Goal: Task Accomplishment & Management: Use online tool/utility

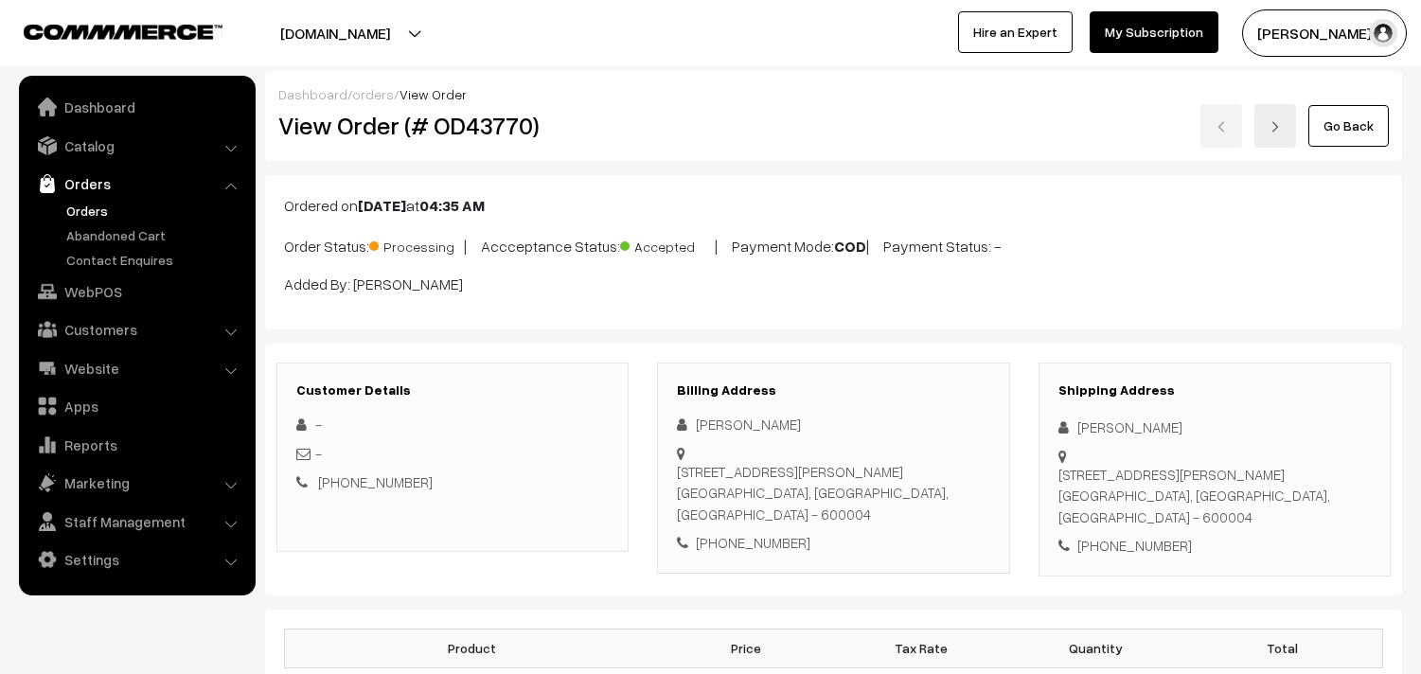
scroll to position [1262, 0]
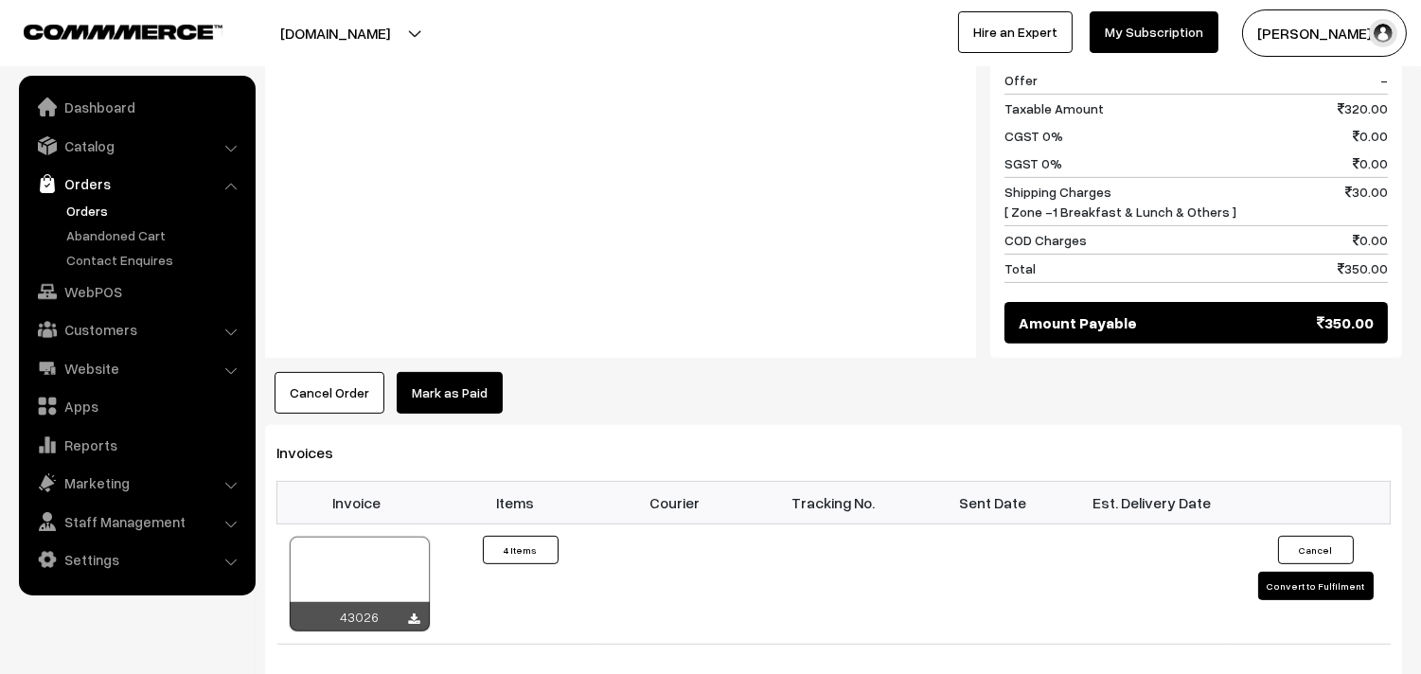
click at [81, 208] on link "Orders" at bounding box center [156, 211] width 188 height 20
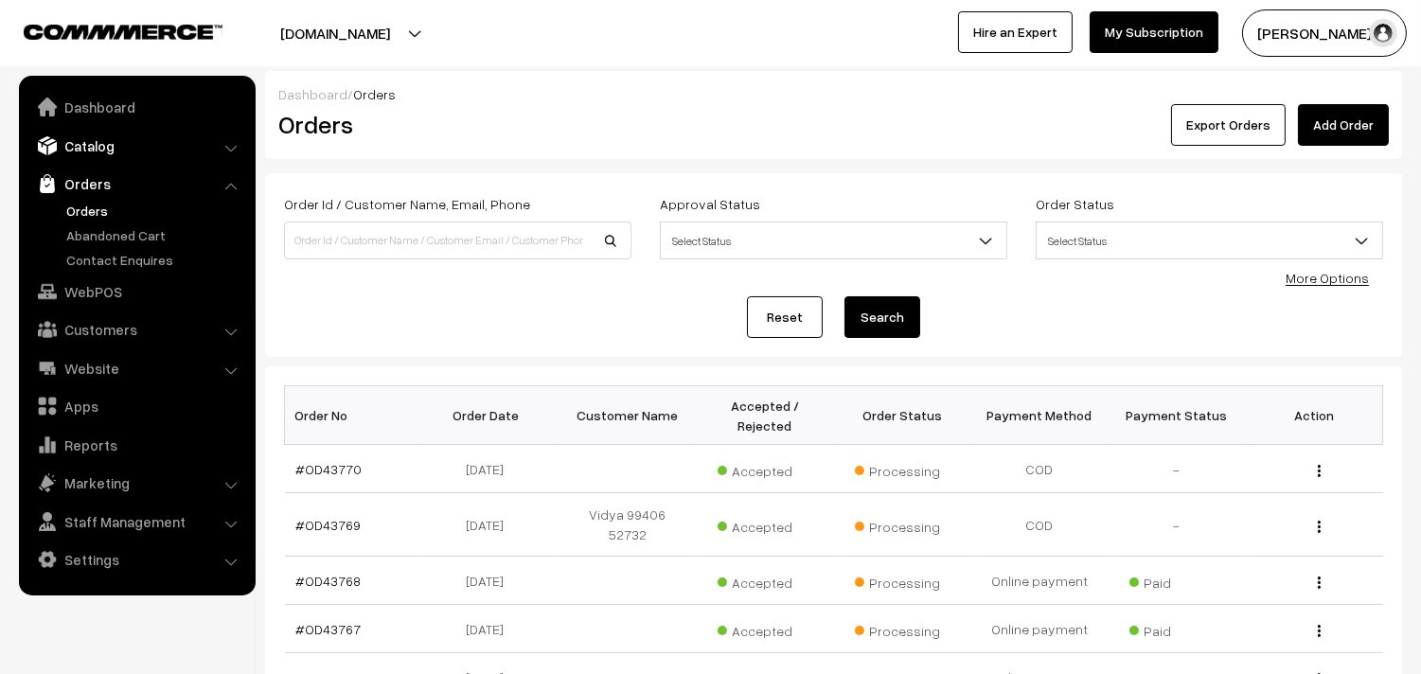
click at [93, 129] on link "Catalog" at bounding box center [136, 146] width 225 height 34
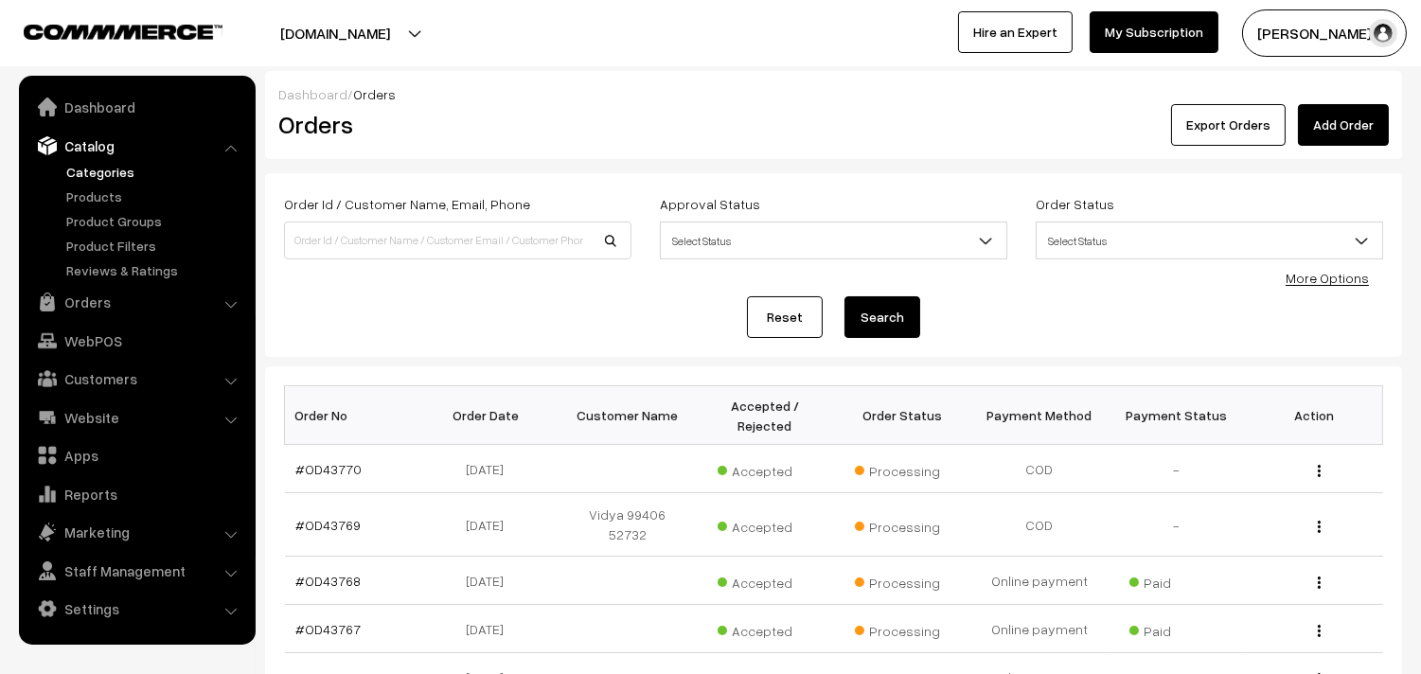
click at [109, 176] on link "Categories" at bounding box center [156, 172] width 188 height 20
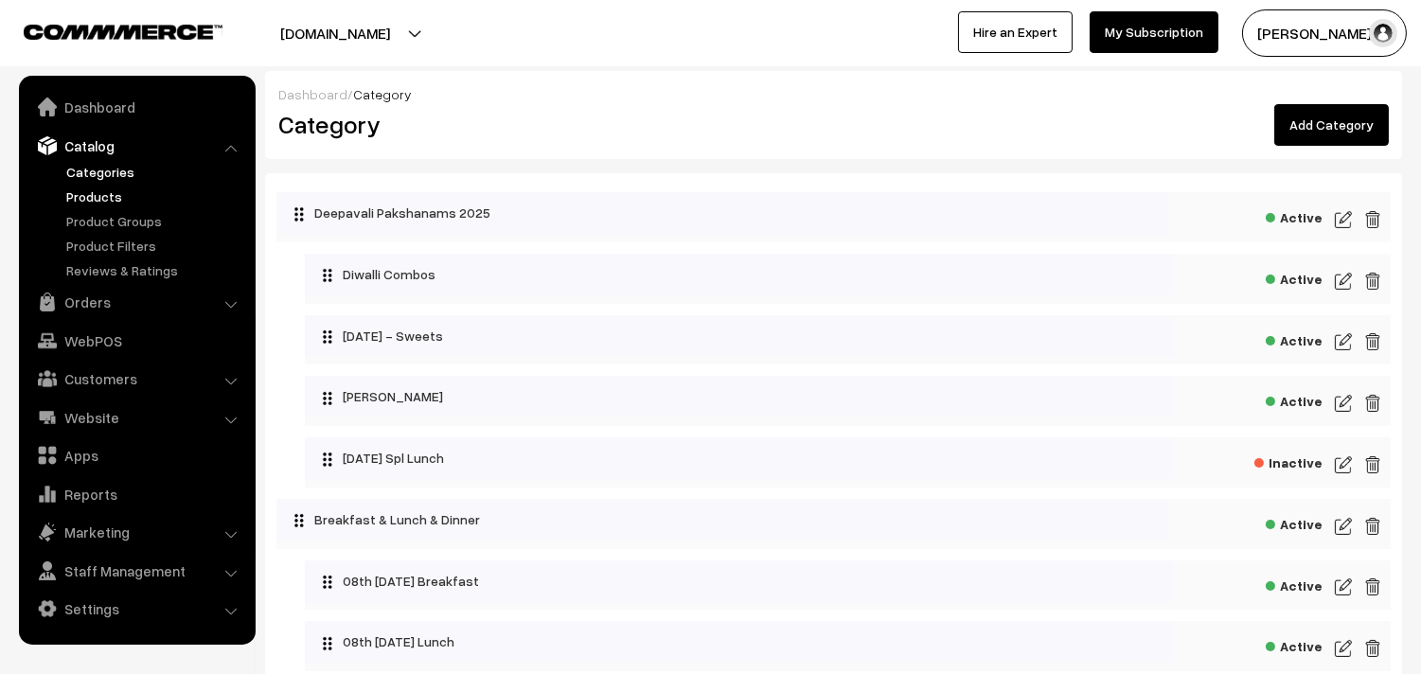
click at [112, 202] on link "Products" at bounding box center [156, 197] width 188 height 20
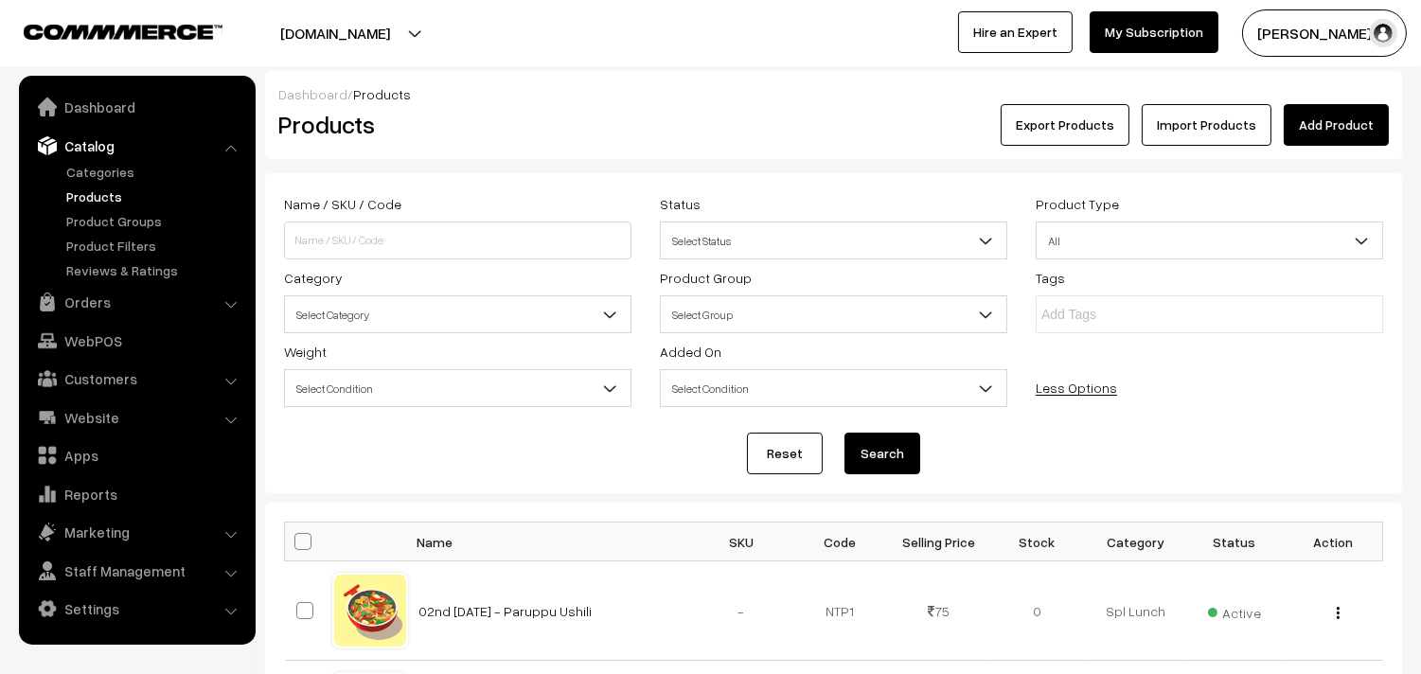
click at [357, 307] on span "Select Category" at bounding box center [458, 314] width 346 height 33
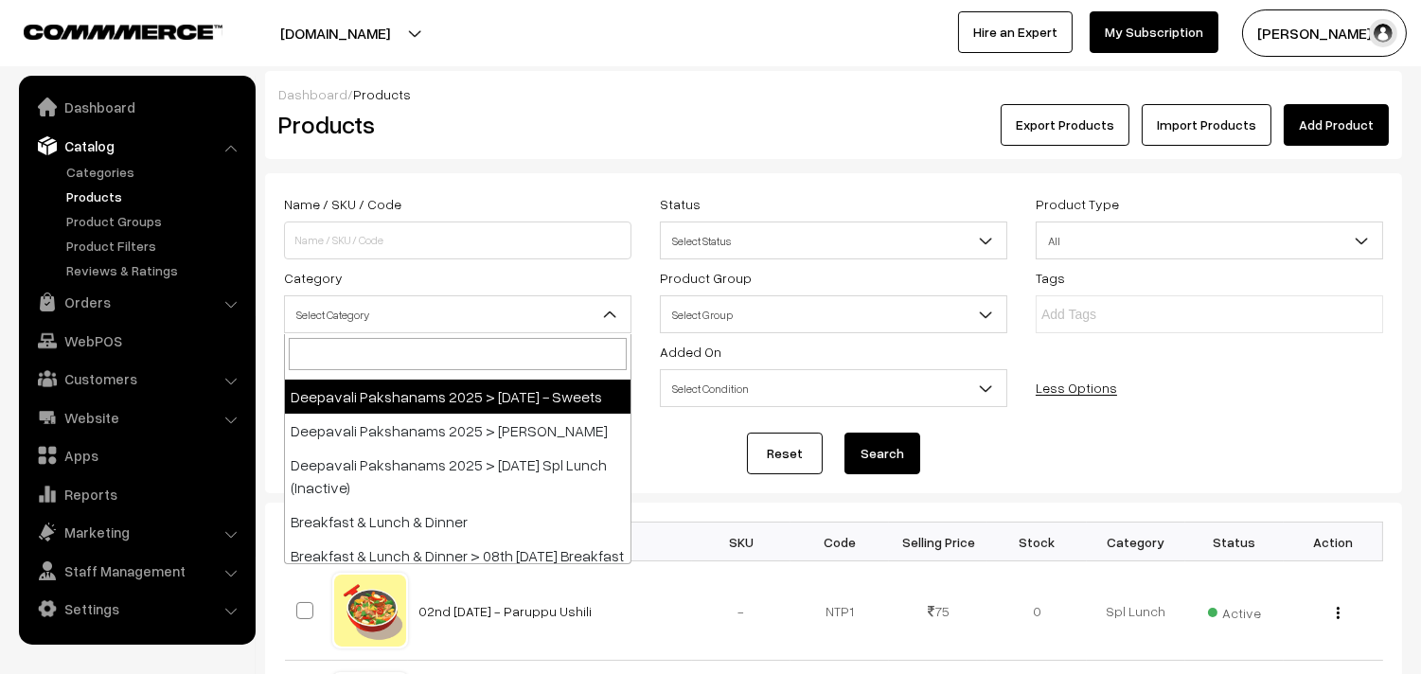
scroll to position [210, 0]
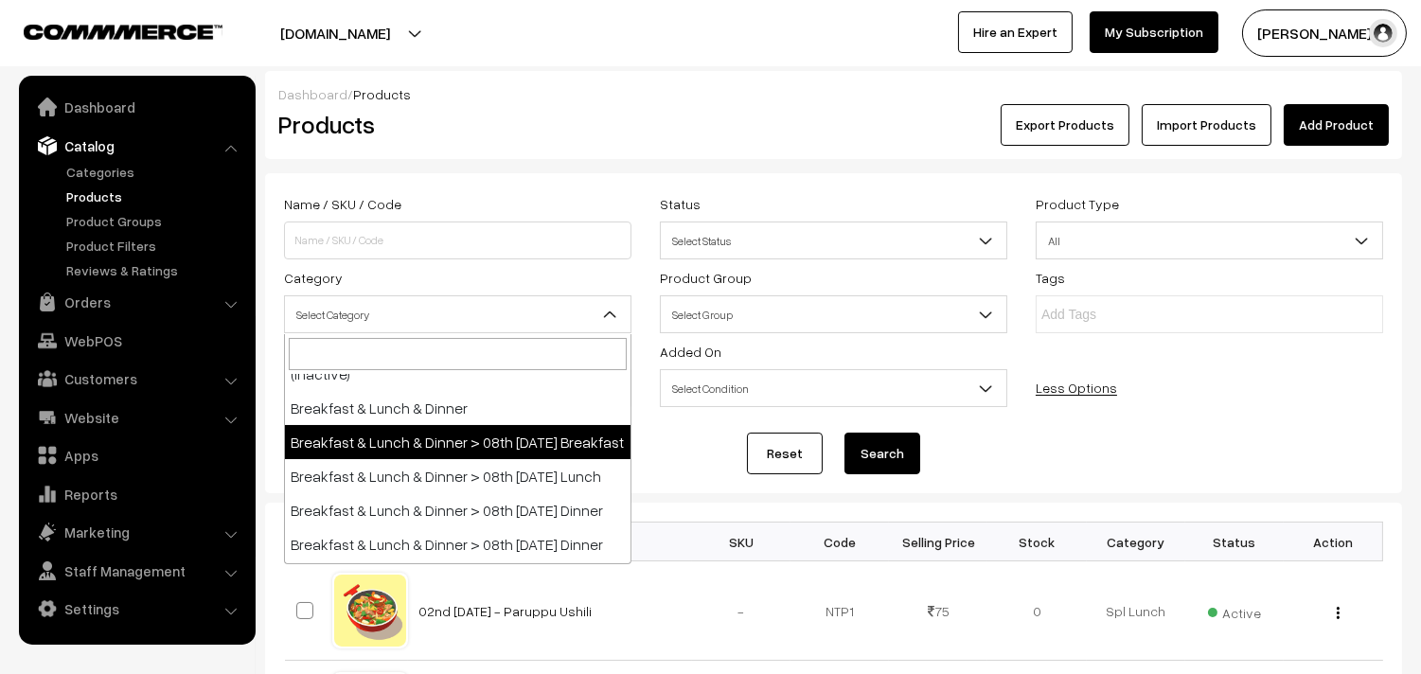
select select "91"
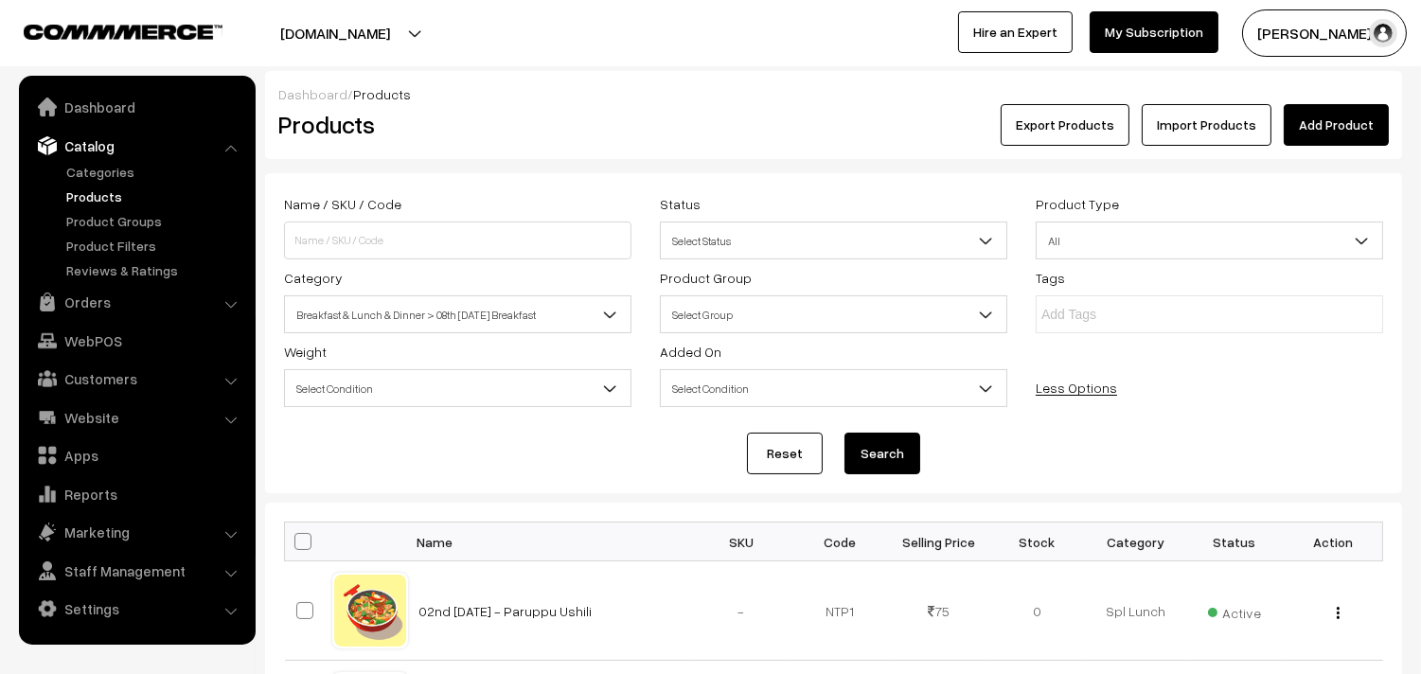
click at [890, 451] on button "Search" at bounding box center [883, 454] width 76 height 42
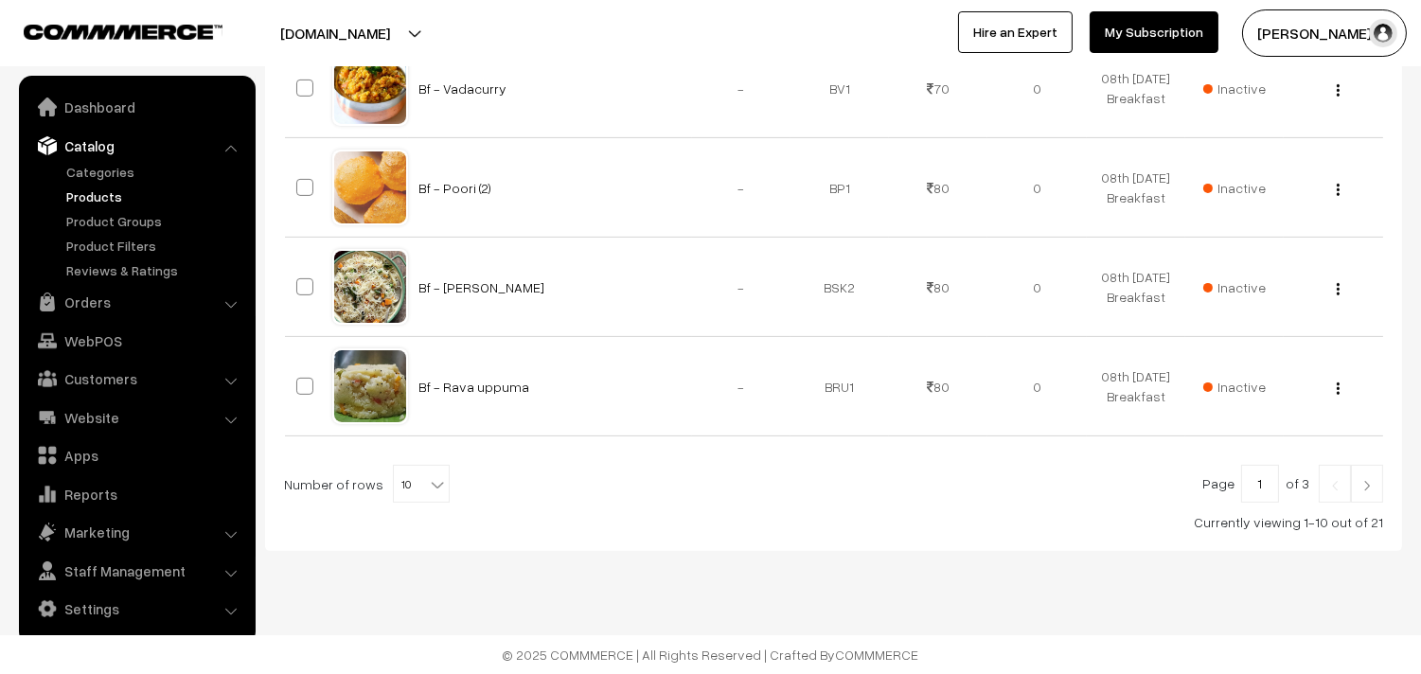
click at [428, 491] on b at bounding box center [437, 484] width 19 height 19
select select "60"
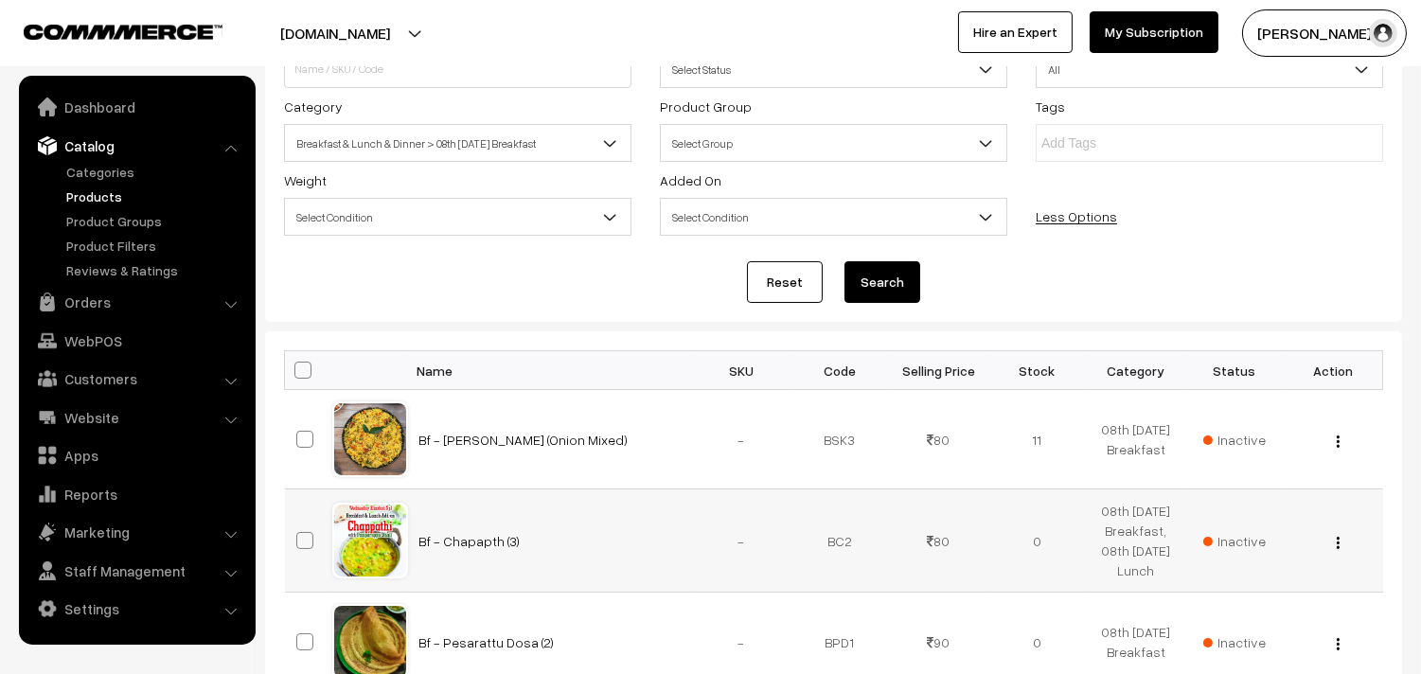
scroll to position [420, 0]
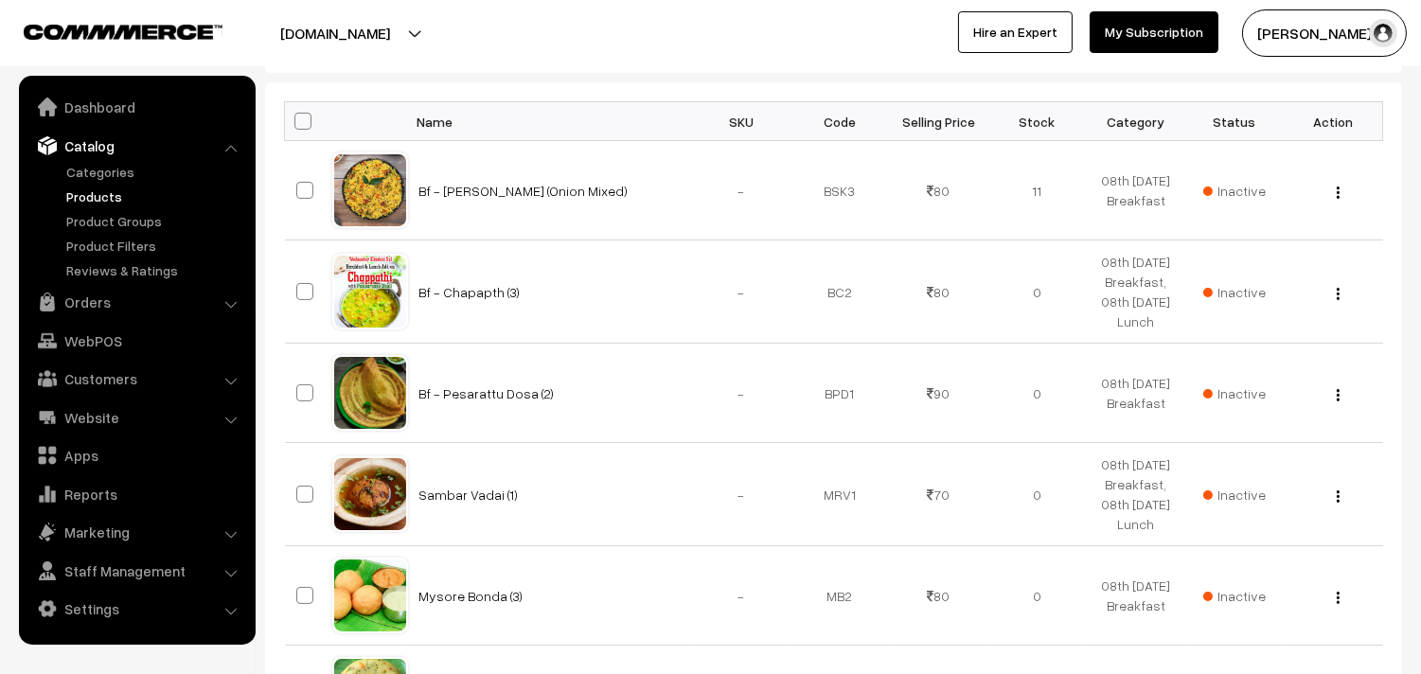
click at [299, 116] on span at bounding box center [303, 121] width 17 height 17
click at [297, 116] on input "checkbox" at bounding box center [291, 121] width 12 height 12
checkbox input "true"
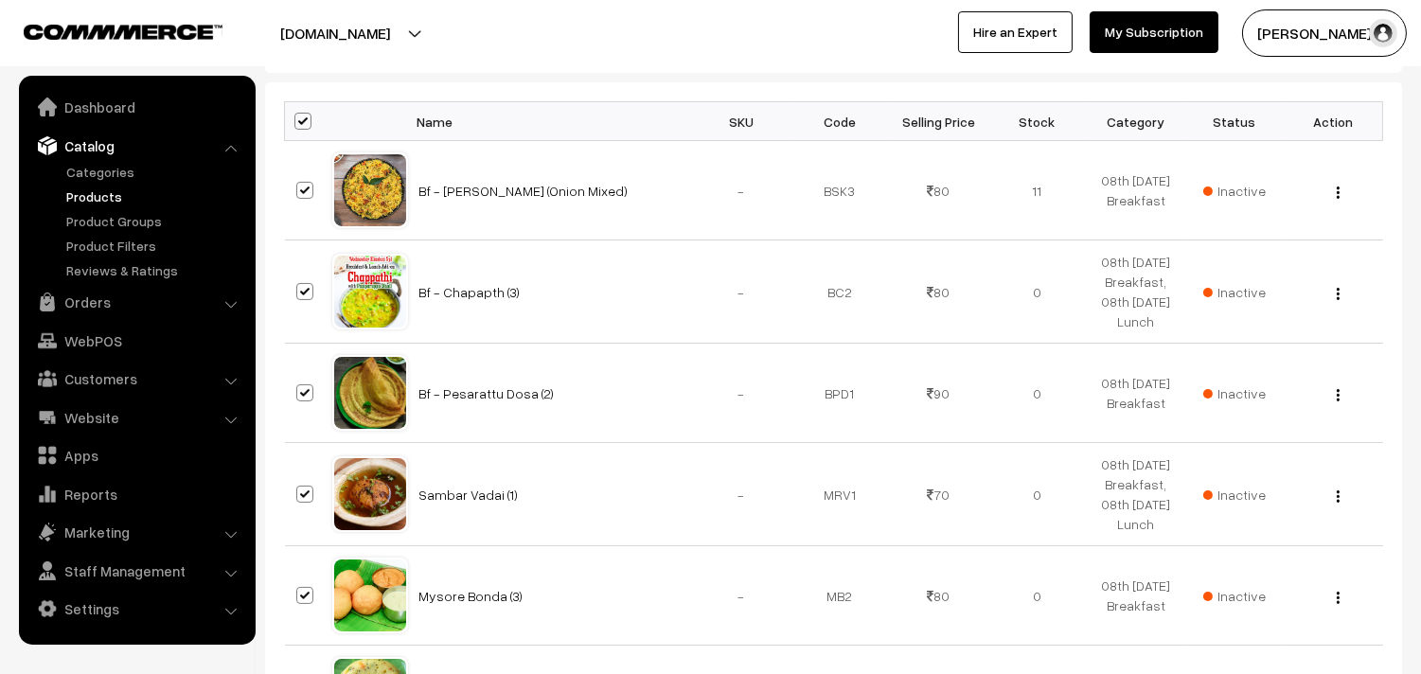
checkbox input "true"
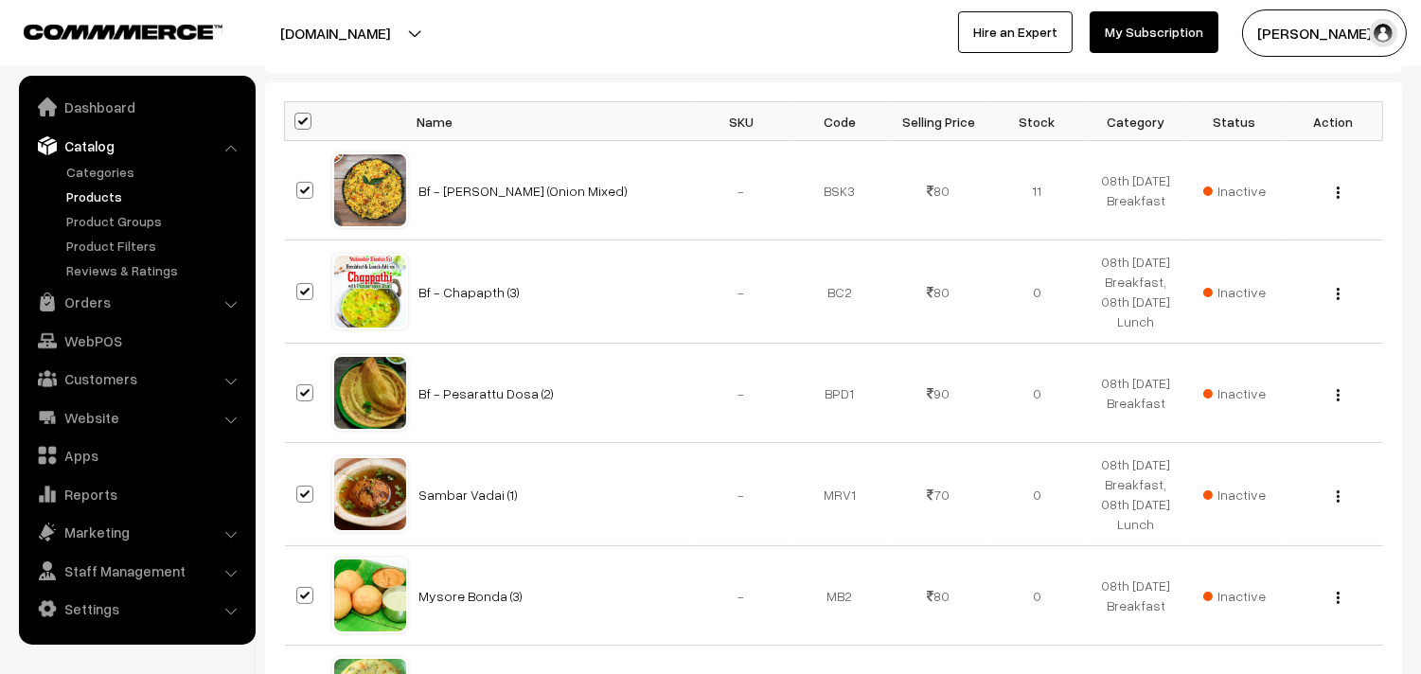
checkbox input "true"
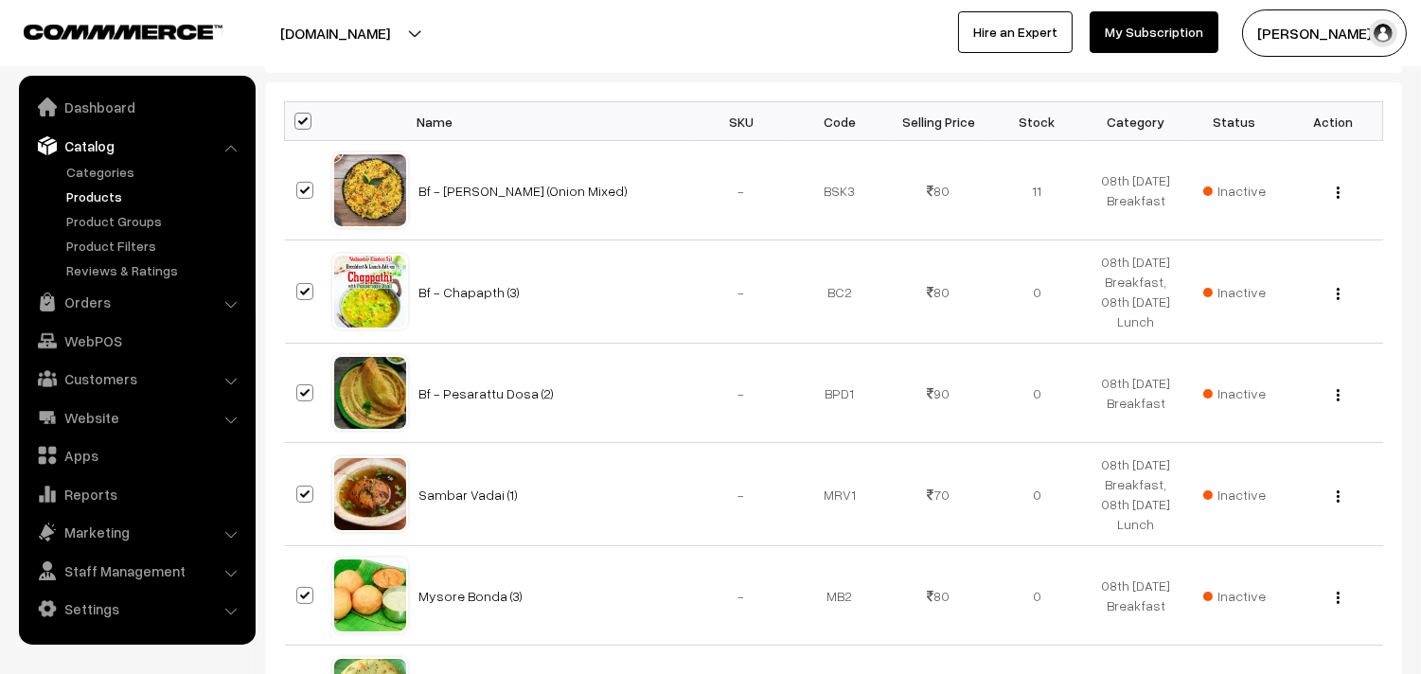
checkbox input "true"
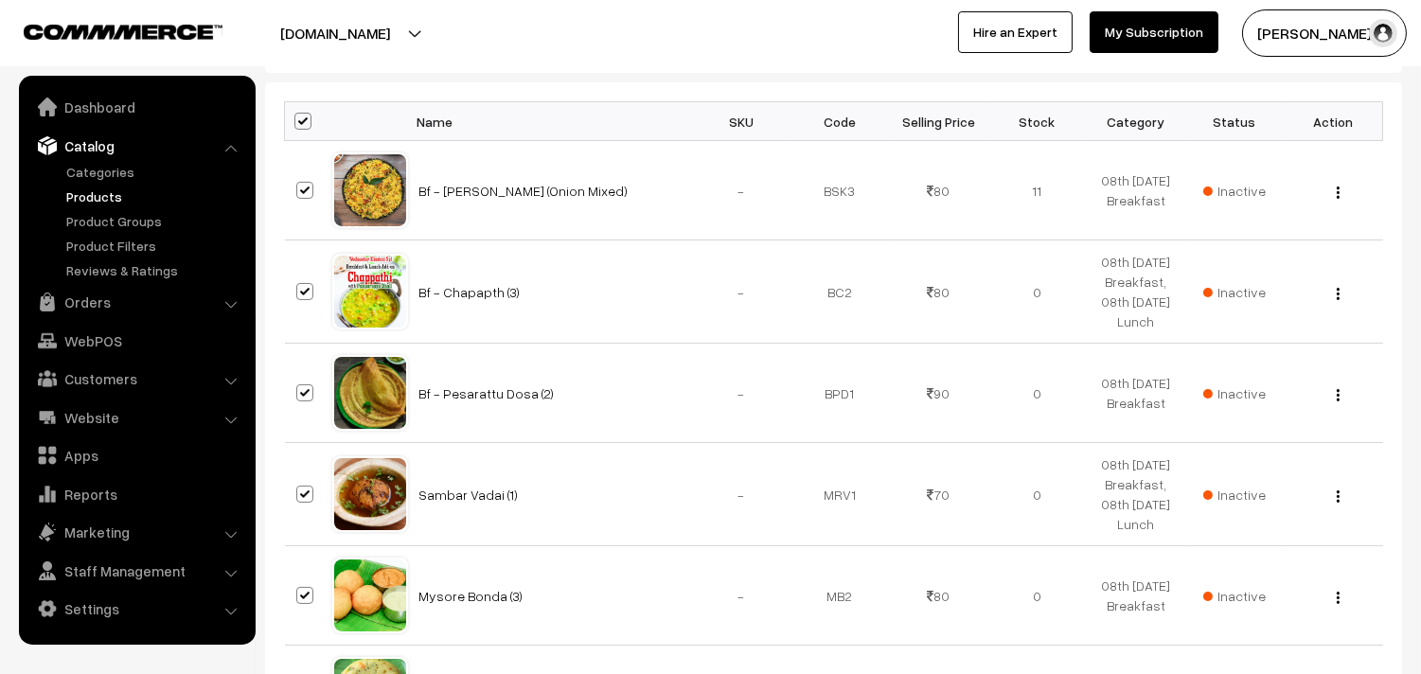
checkbox input "true"
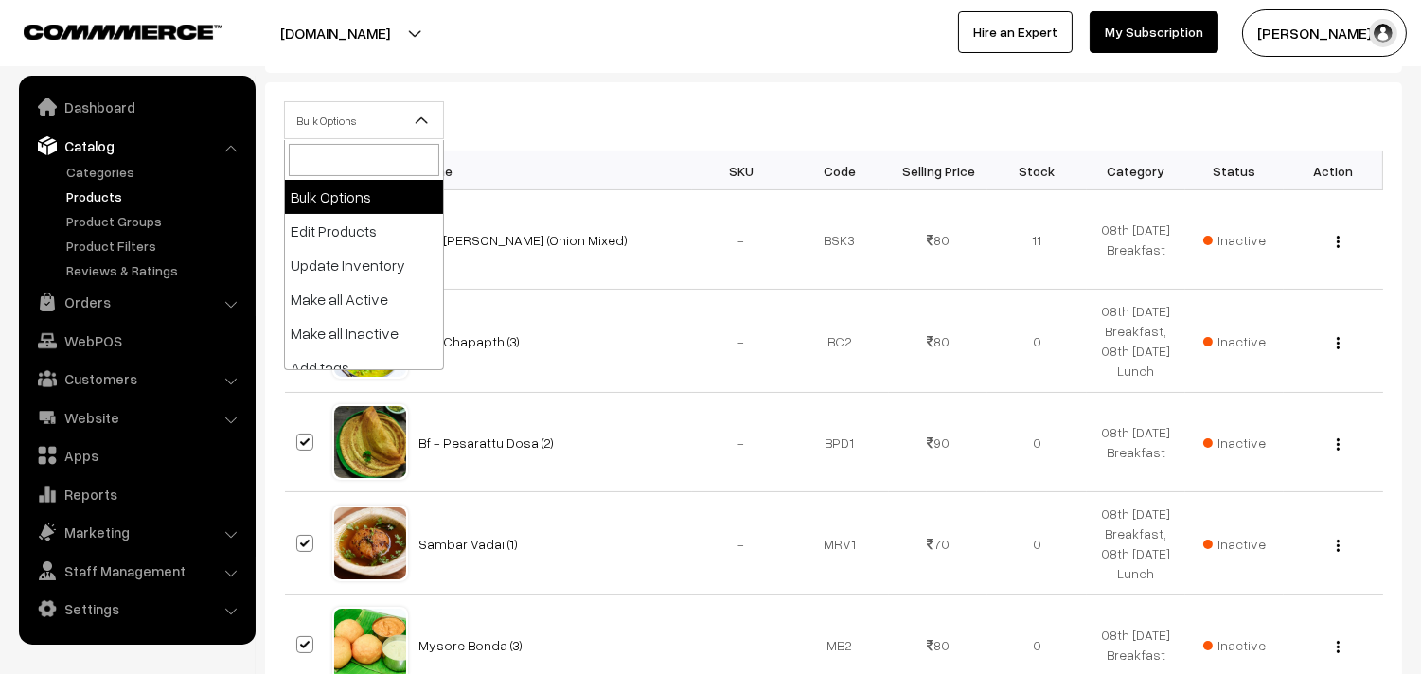
click at [335, 126] on span "Bulk Options" at bounding box center [364, 120] width 158 height 33
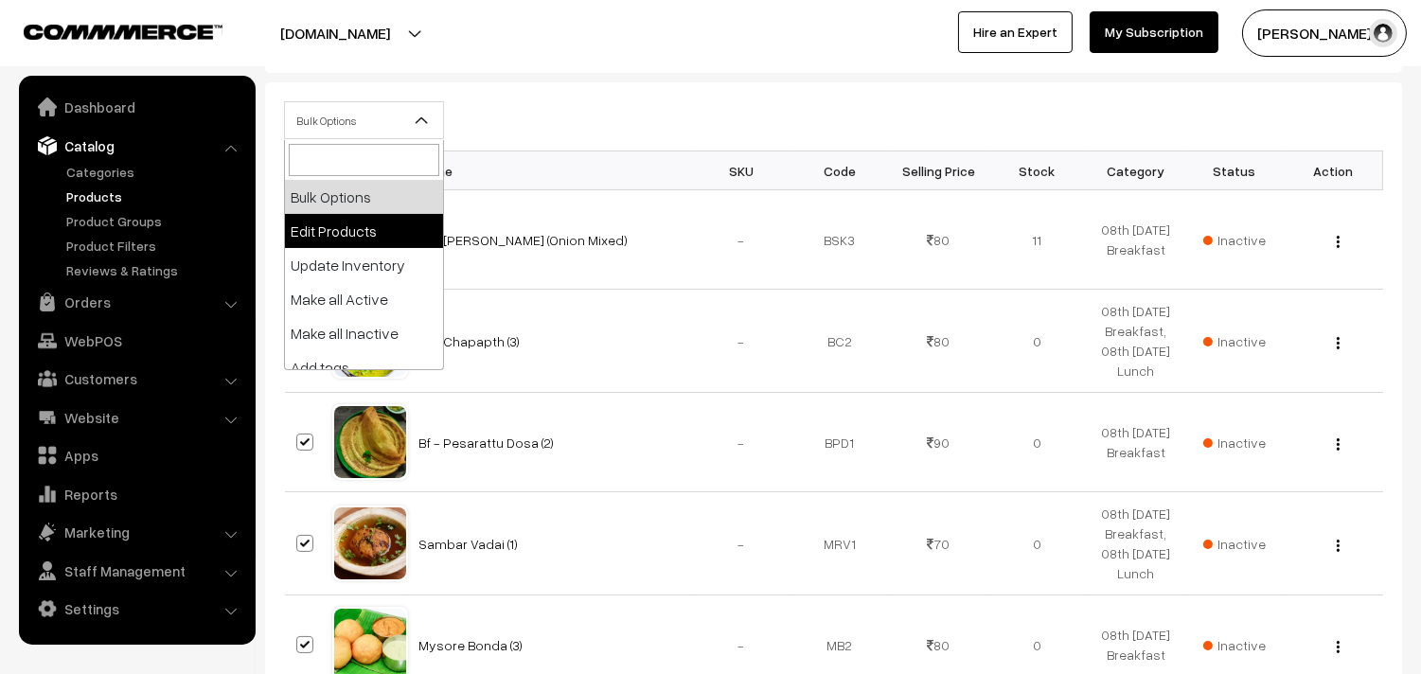
select select "editProduct"
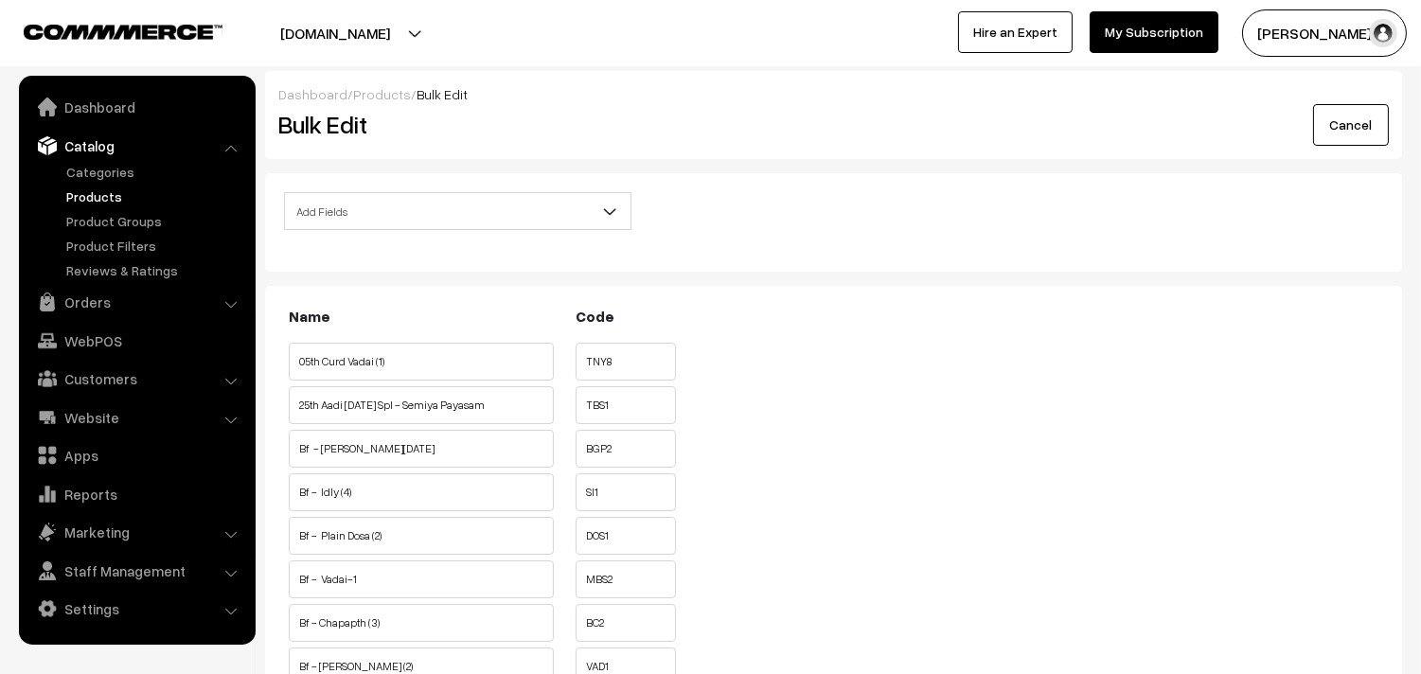
click at [384, 206] on span "Add Fields" at bounding box center [458, 211] width 346 height 33
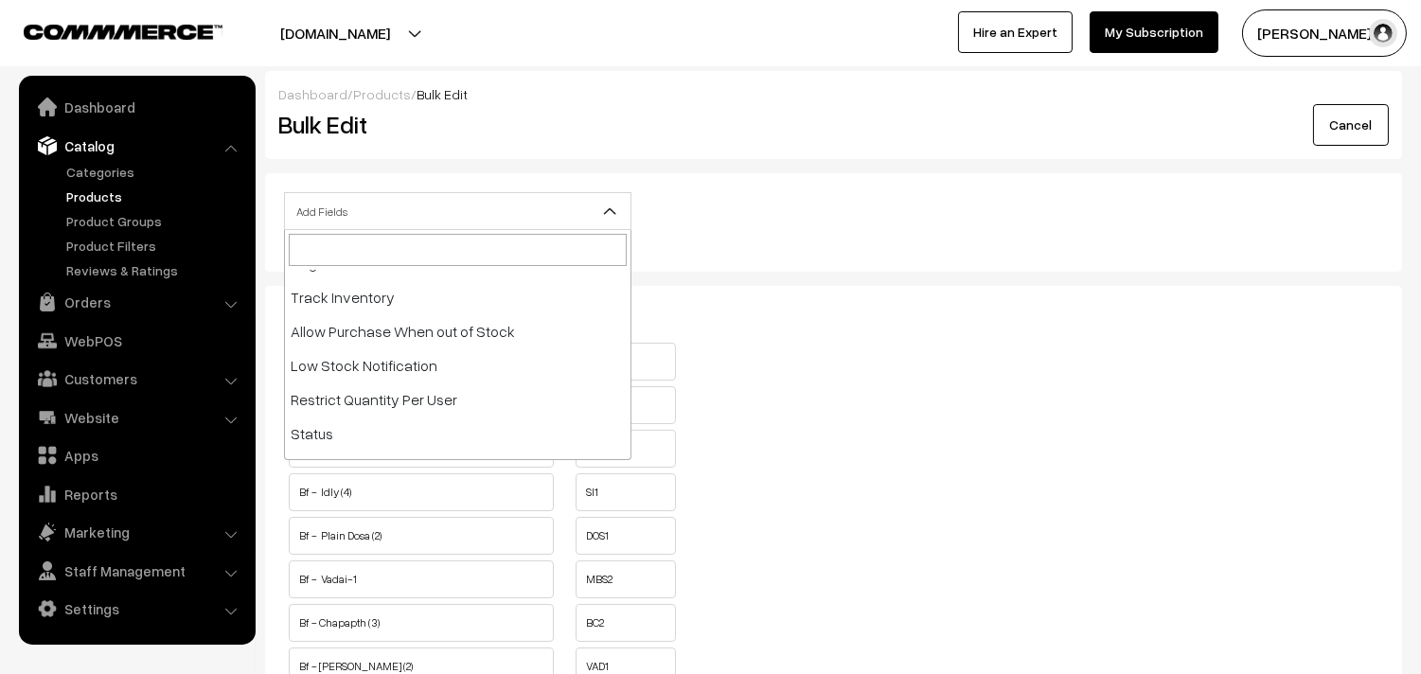
scroll to position [284, 0]
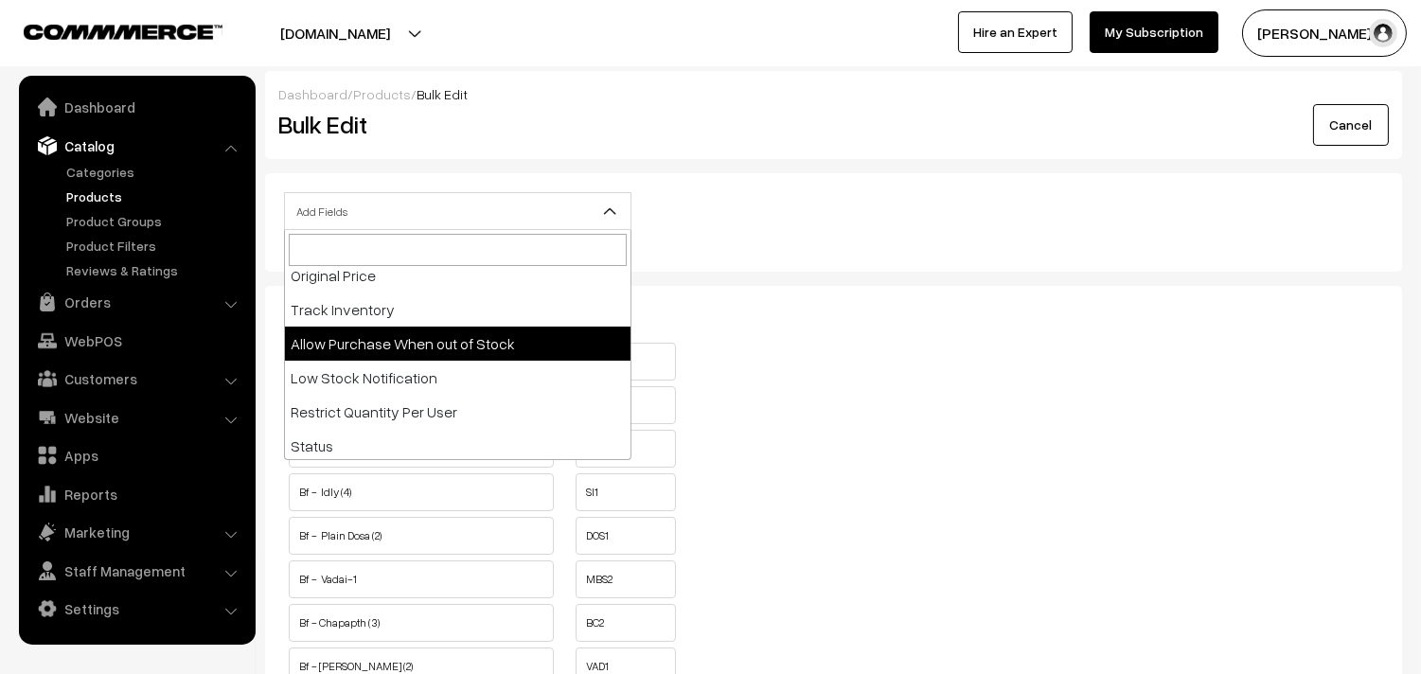
select select "allow-purchase"
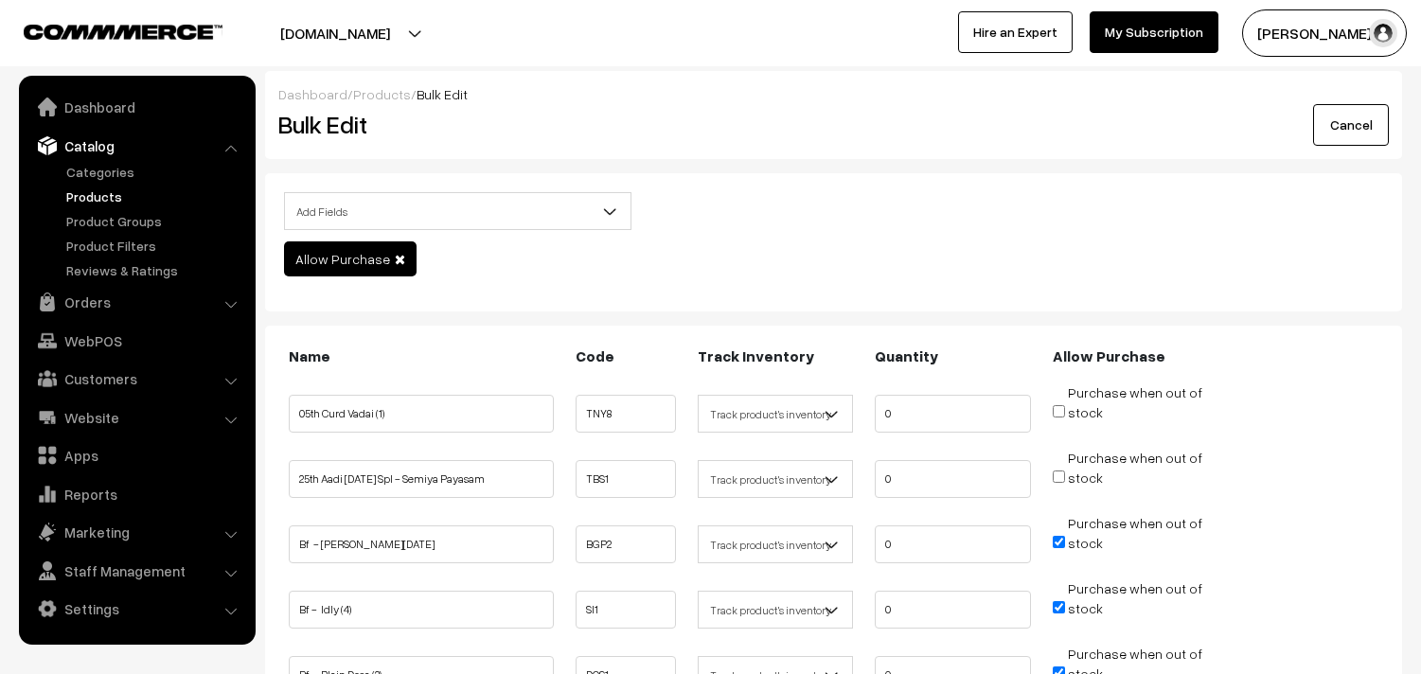
scroll to position [315, 0]
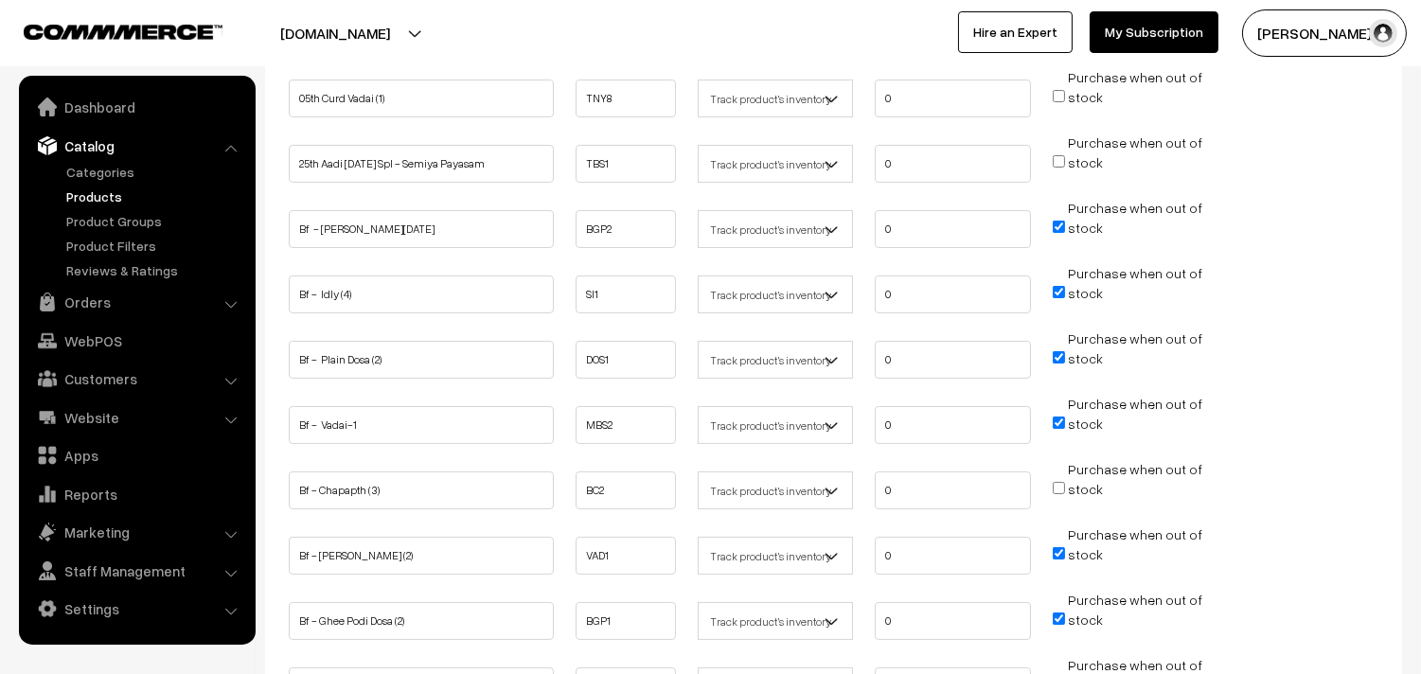
click at [1056, 225] on input "Purchase when out of stock" at bounding box center [1059, 227] width 12 height 12
checkbox input "false"
click at [1055, 286] on input "Purchase when out of stock" at bounding box center [1059, 292] width 12 height 12
checkbox input "false"
click at [1063, 354] on input "Purchase when out of stock" at bounding box center [1059, 357] width 12 height 12
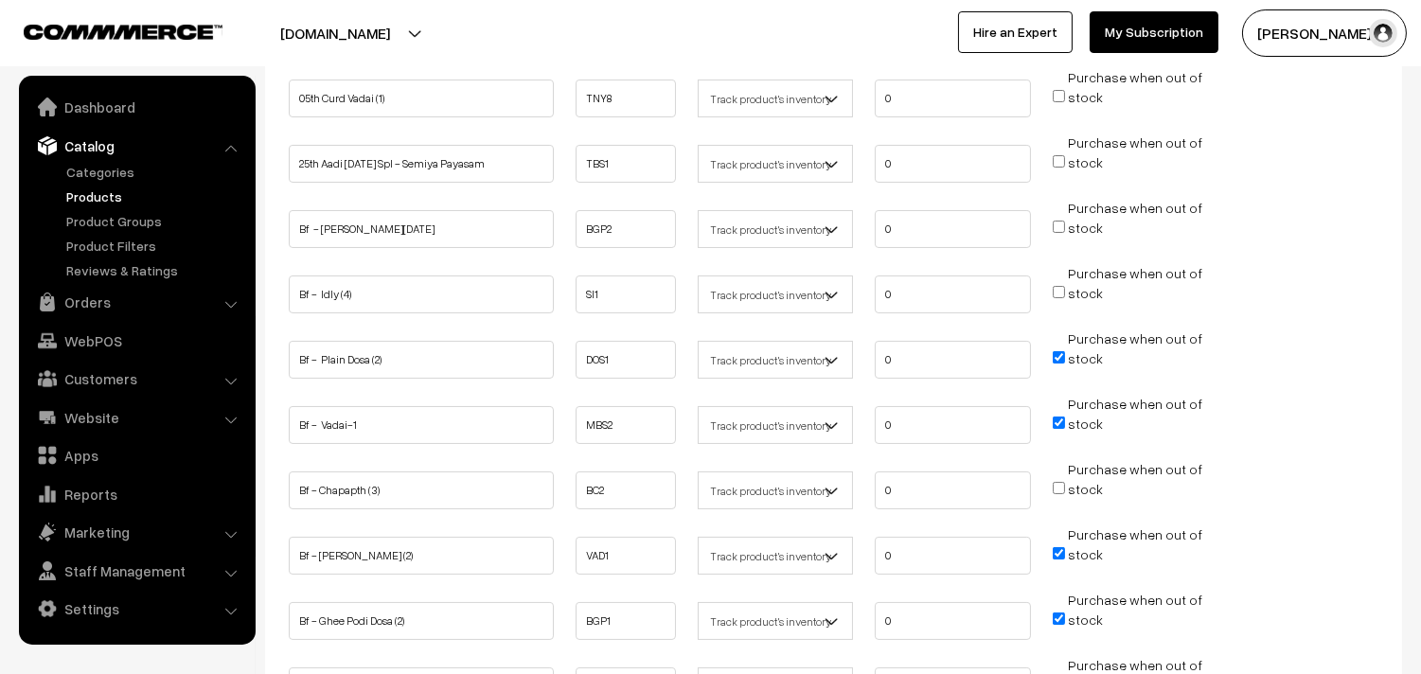
checkbox input "false"
click at [1058, 417] on input "Purchase when out of stock" at bounding box center [1059, 423] width 12 height 12
checkbox input "false"
click at [1055, 547] on input "Purchase when out of stock" at bounding box center [1059, 553] width 12 height 12
checkbox input "false"
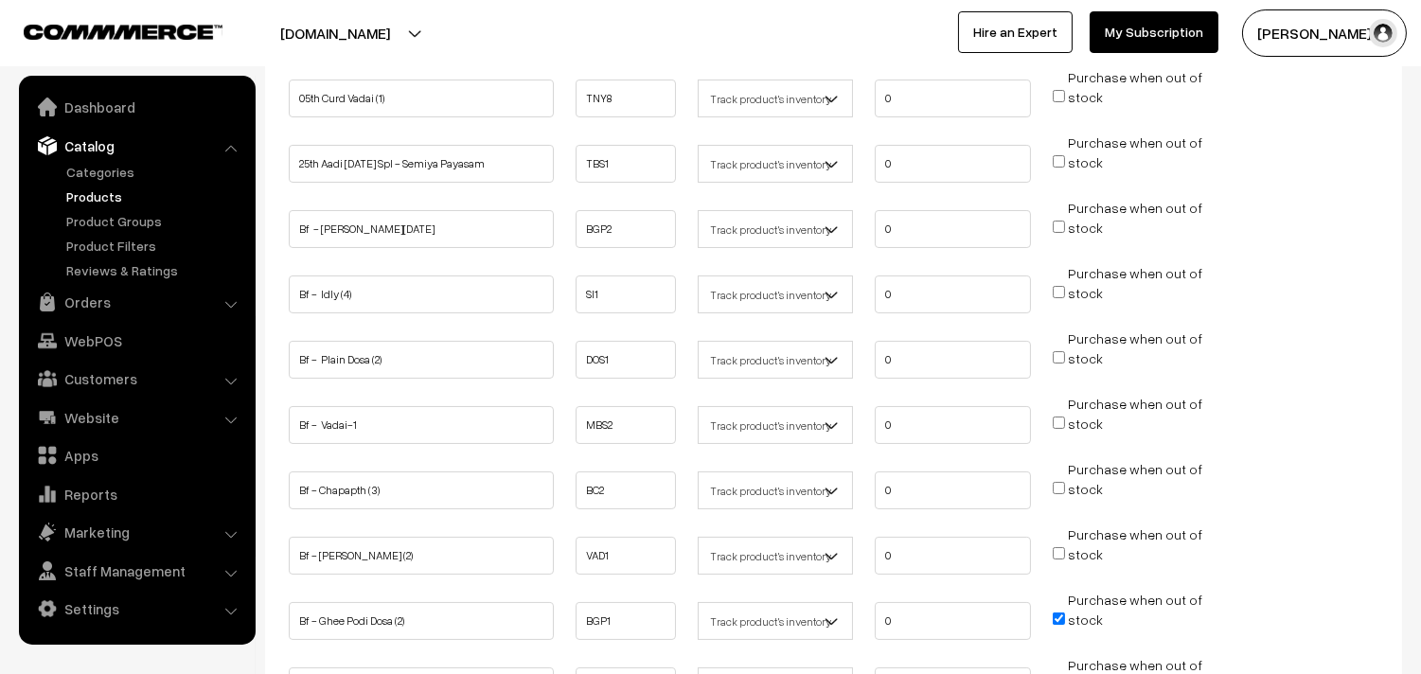
click at [1061, 617] on input "Purchase when out of stock" at bounding box center [1059, 619] width 12 height 12
checkbox input "false"
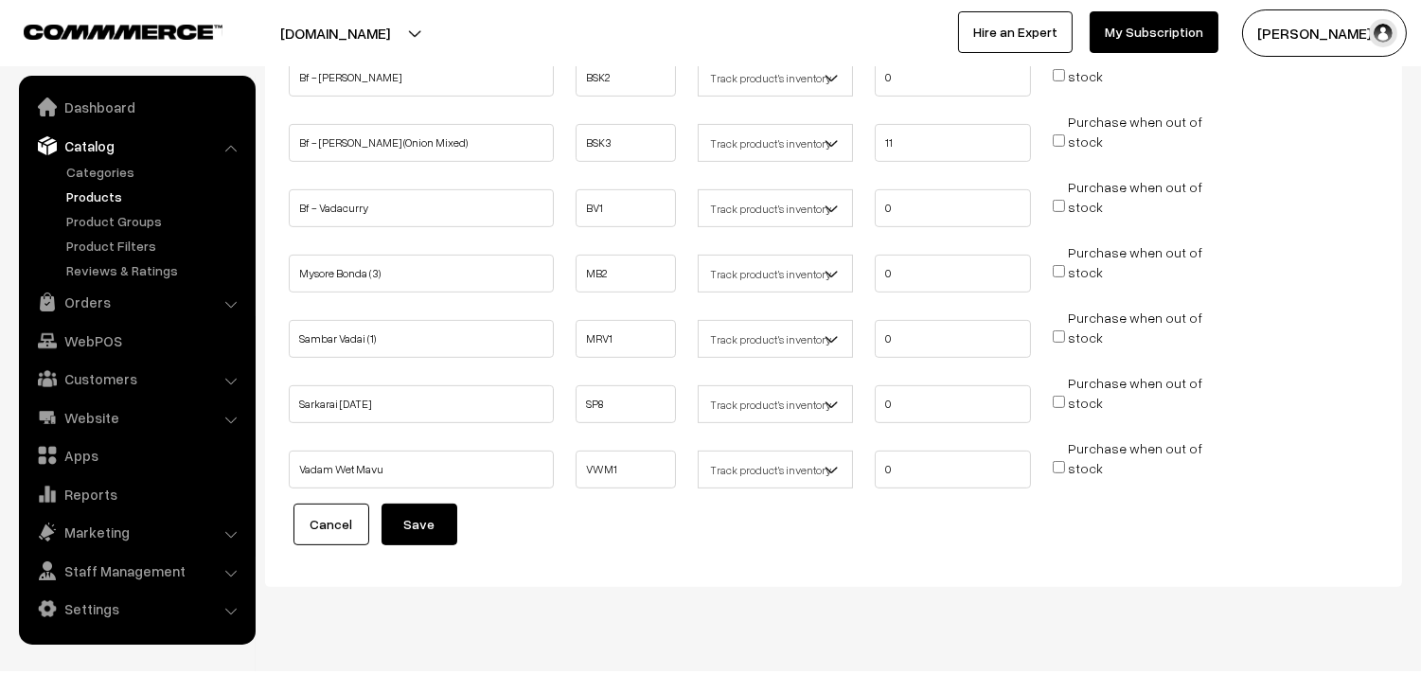
scroll to position [1278, 0]
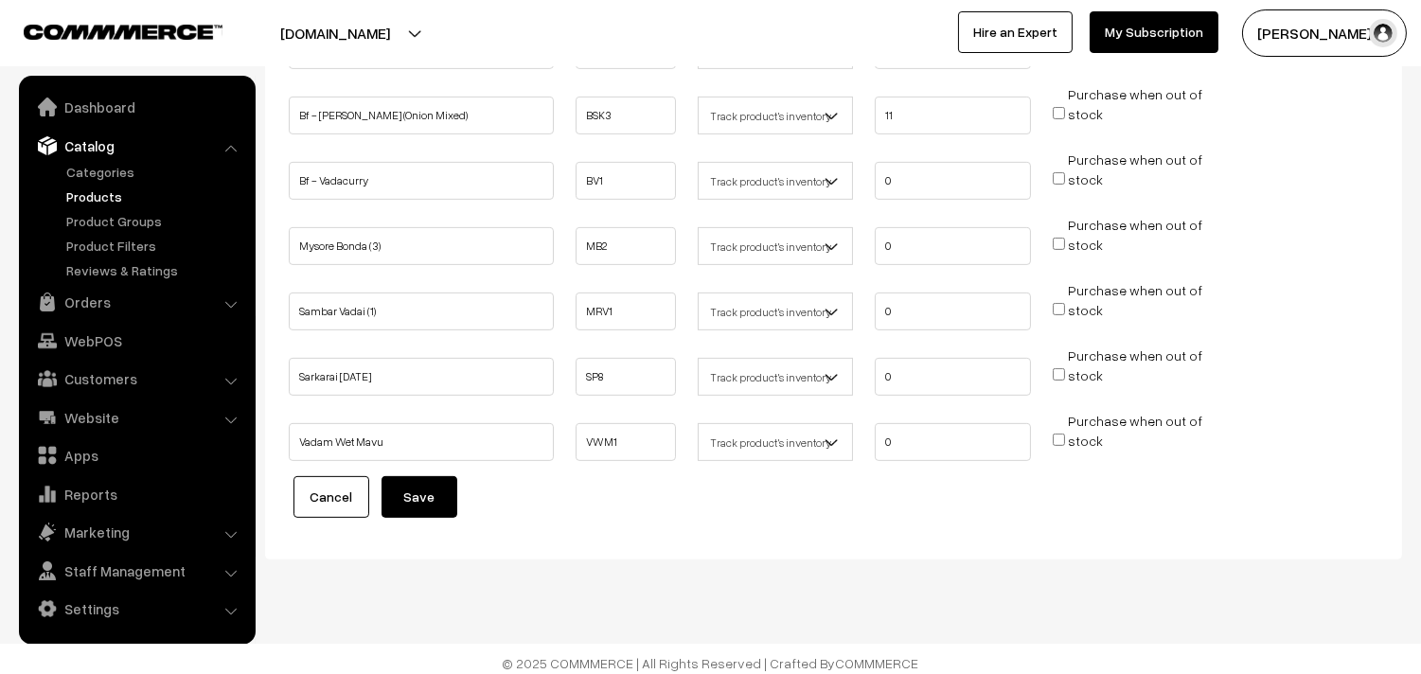
click at [431, 494] on button "Save" at bounding box center [420, 497] width 76 height 42
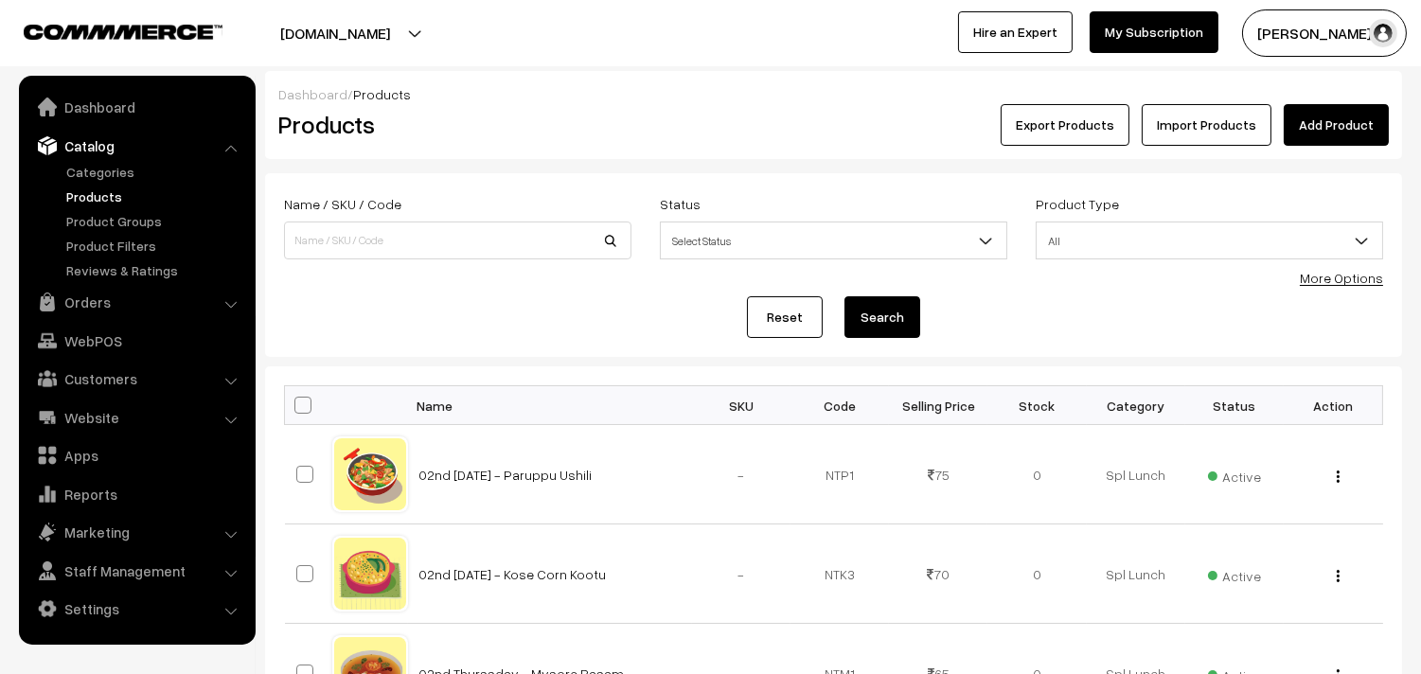
click at [1324, 273] on link "More Options" at bounding box center [1341, 278] width 83 height 16
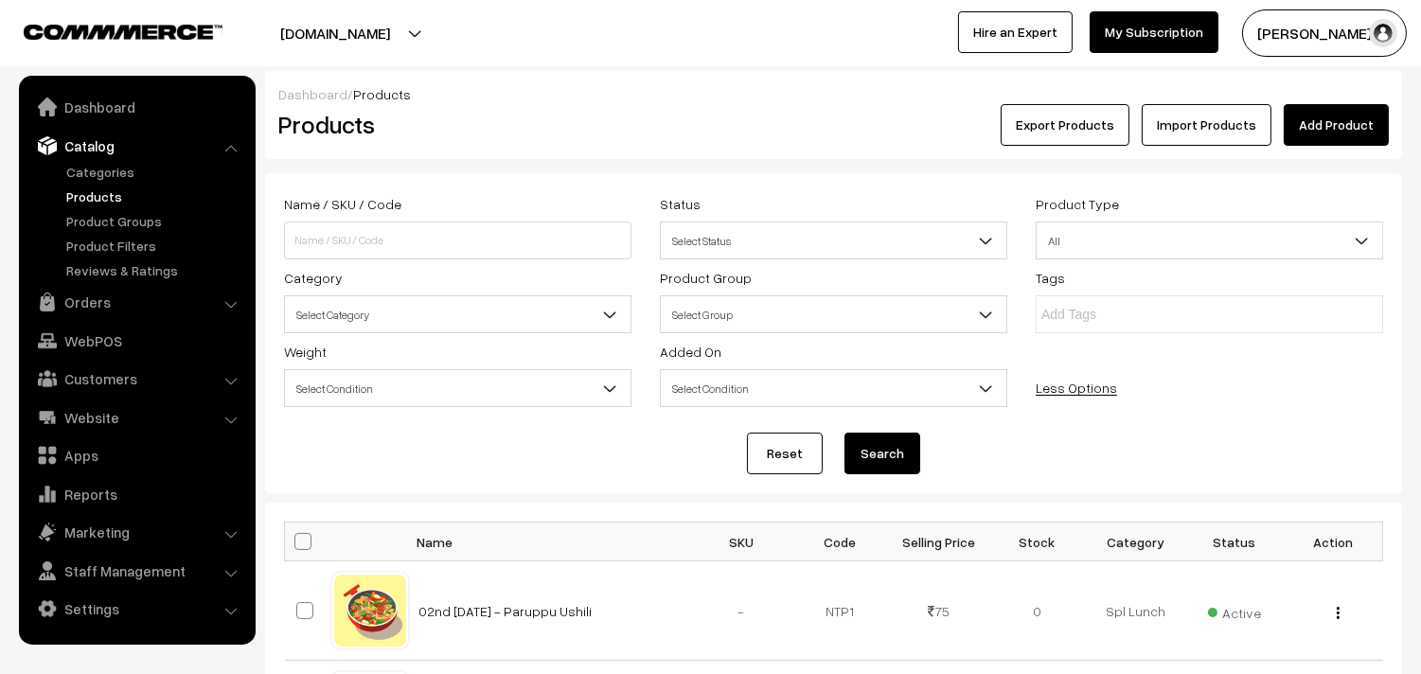
click at [420, 303] on span "Select Category" at bounding box center [458, 314] width 346 height 33
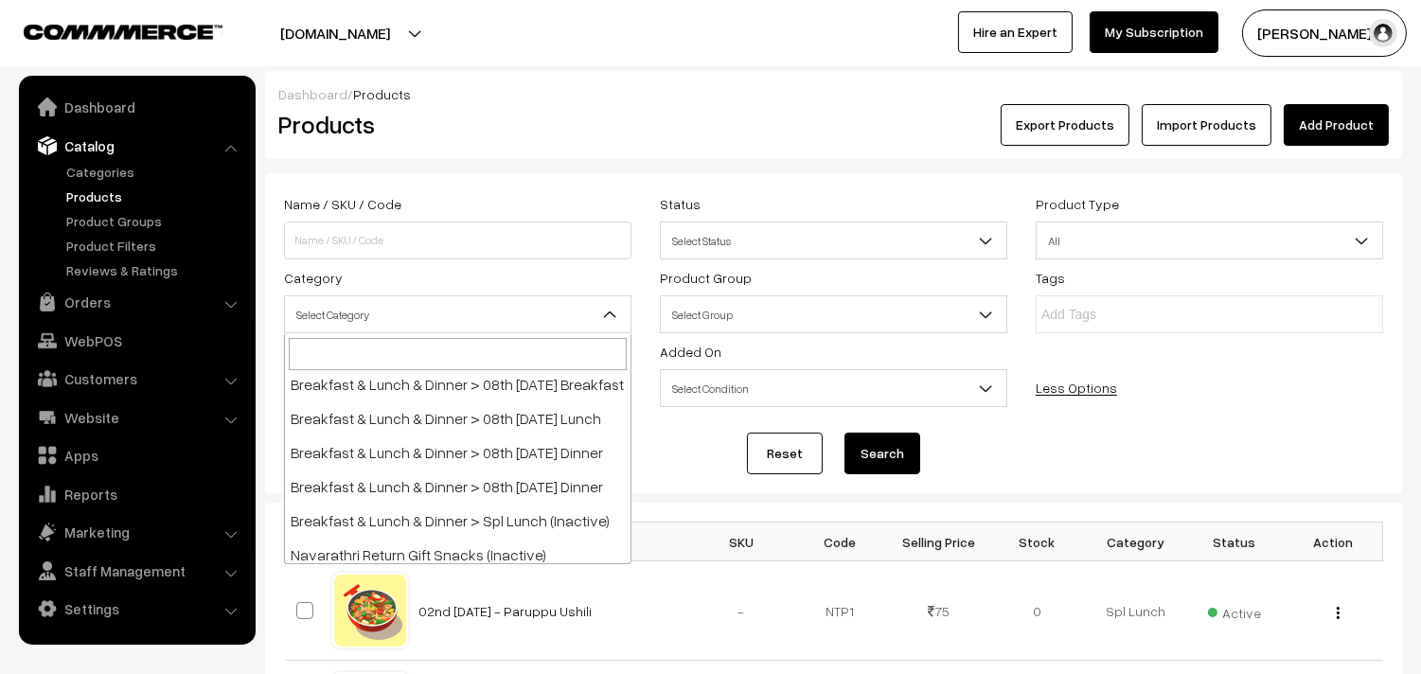
scroll to position [315, 0]
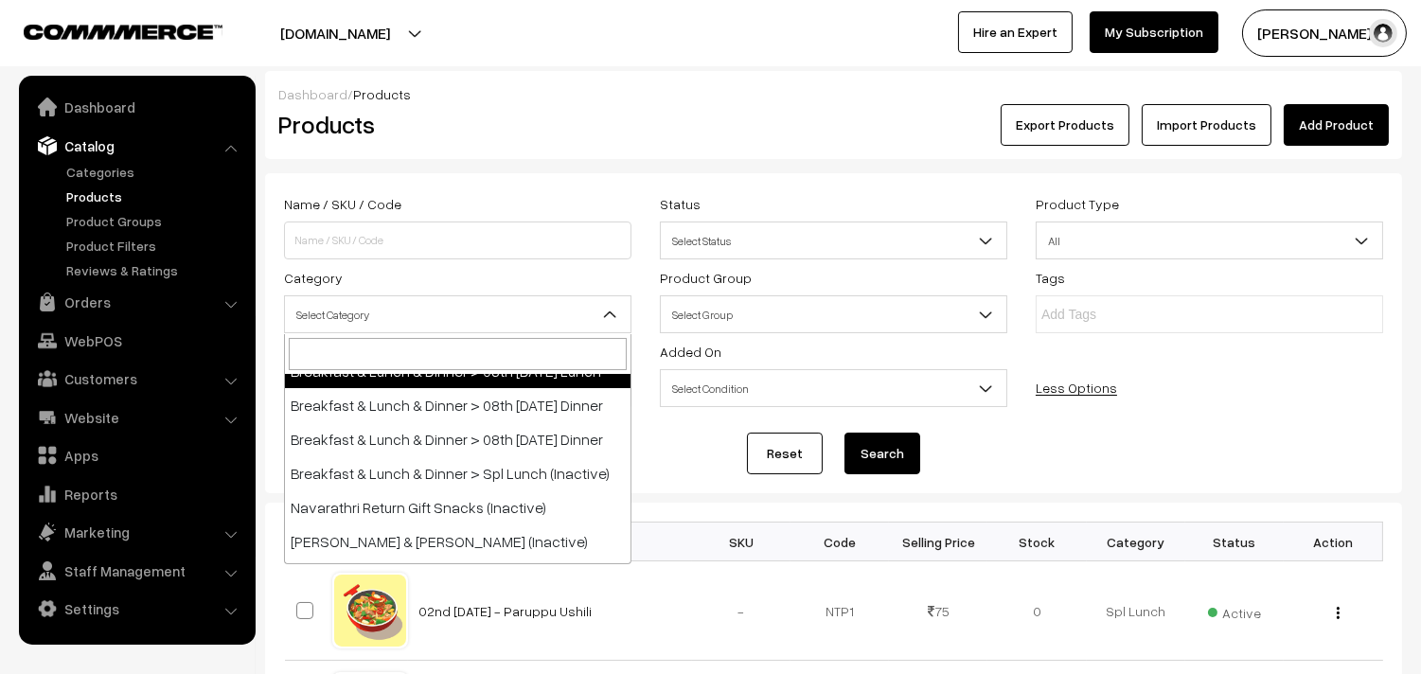
select select "95"
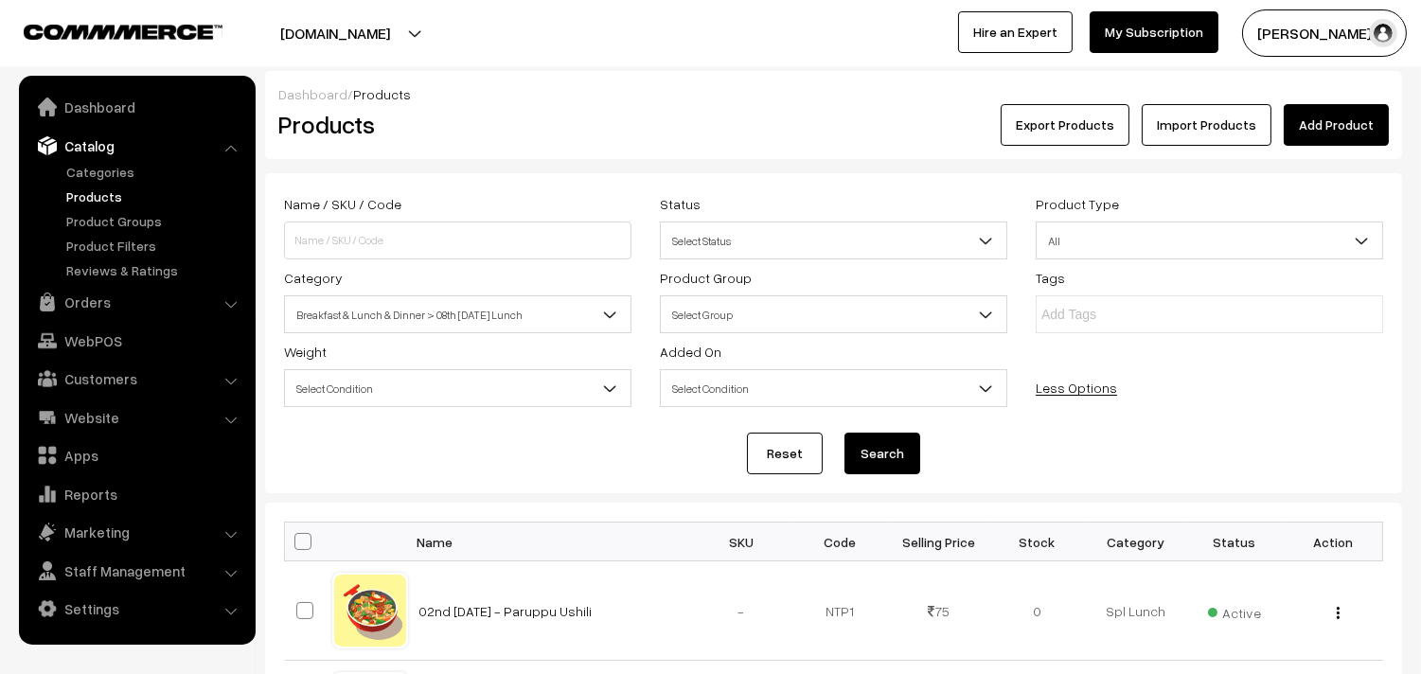
click at [869, 449] on button "Search" at bounding box center [883, 454] width 76 height 42
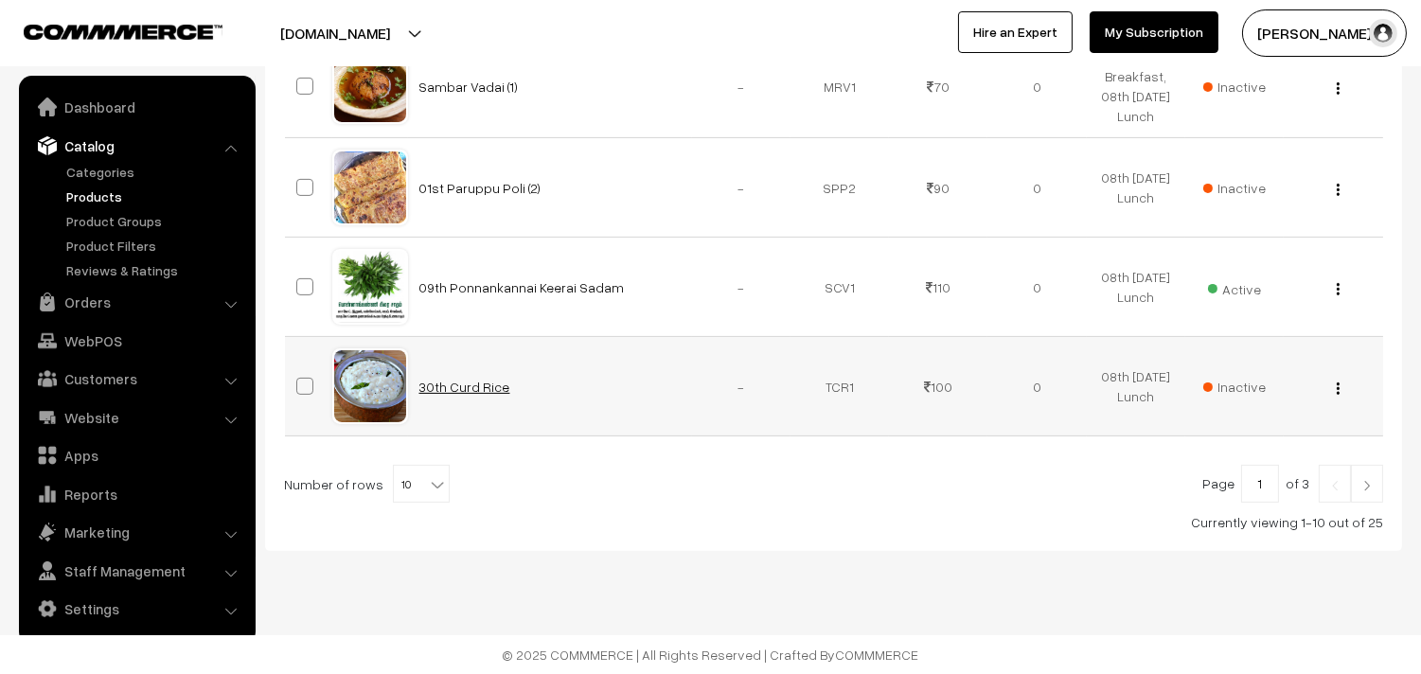
scroll to position [1103, 0]
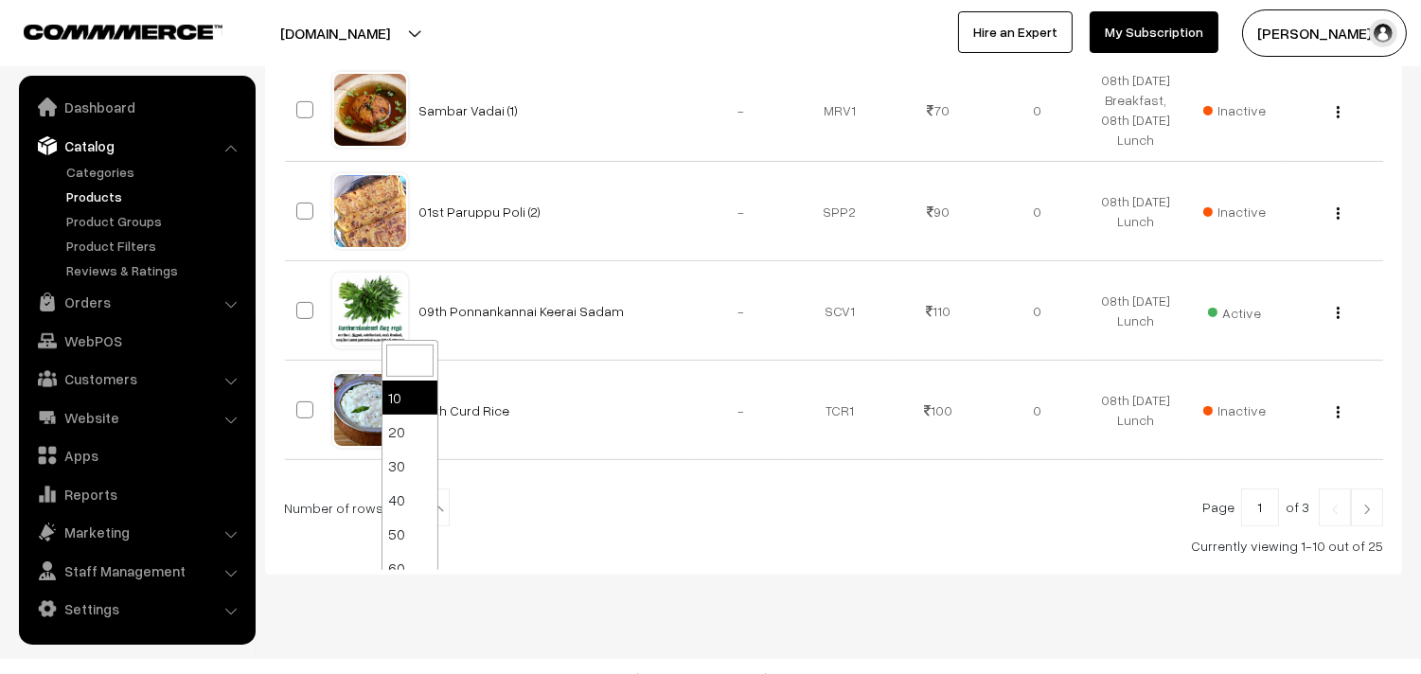
click at [414, 527] on span "10" at bounding box center [421, 509] width 55 height 38
select select "90"
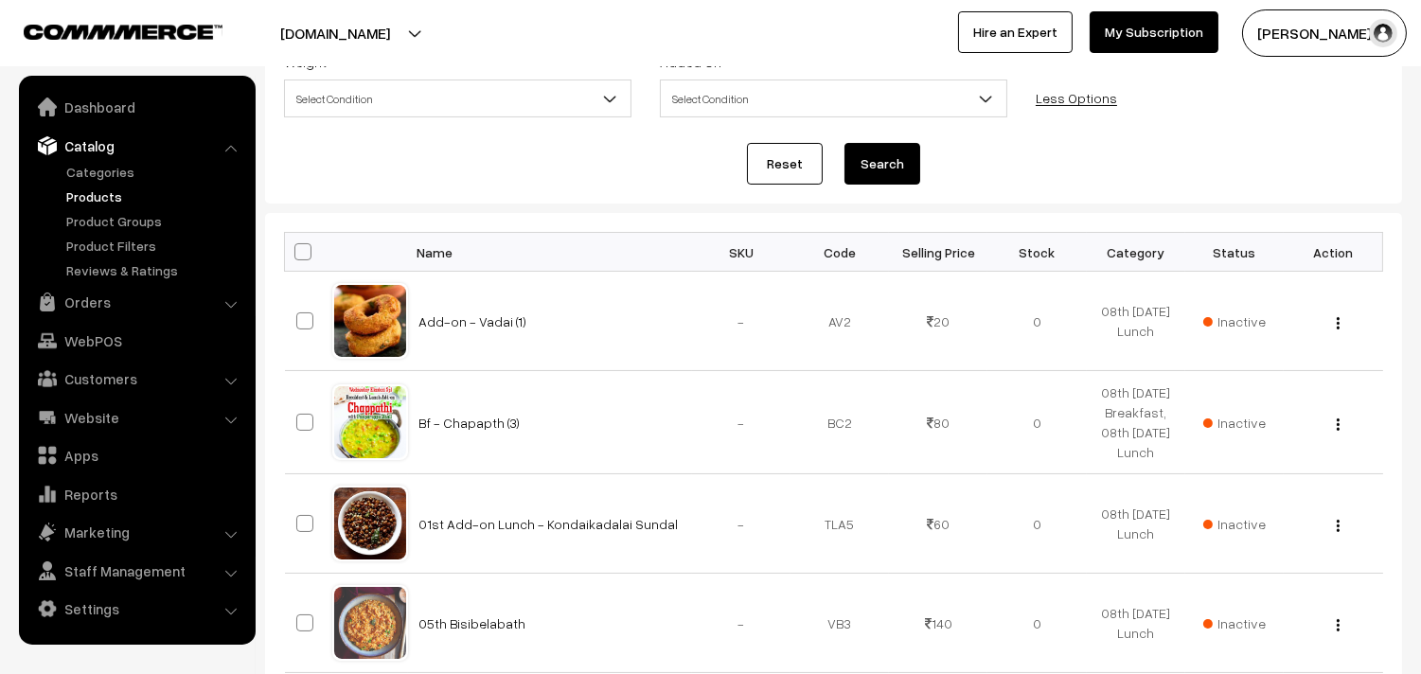
scroll to position [210, 0]
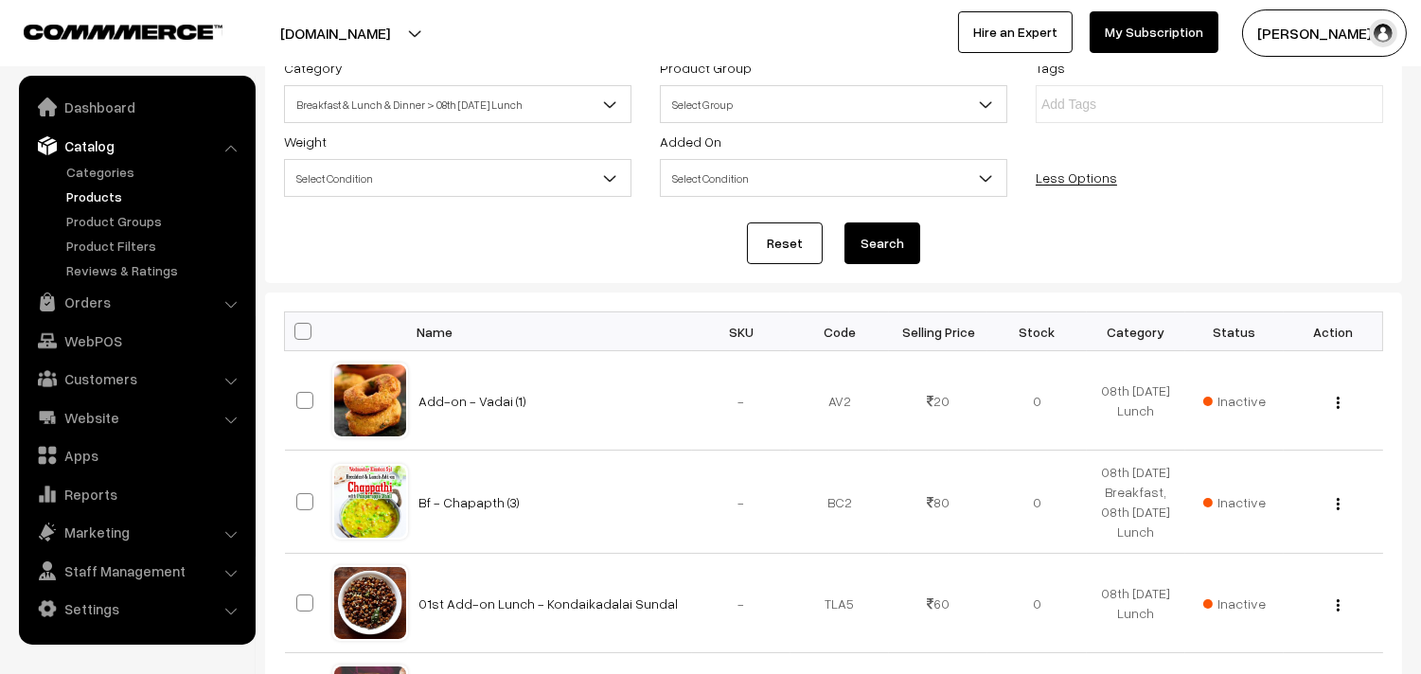
click at [303, 329] on span at bounding box center [303, 331] width 17 height 17
click at [297, 329] on input "checkbox" at bounding box center [291, 331] width 12 height 12
checkbox input "true"
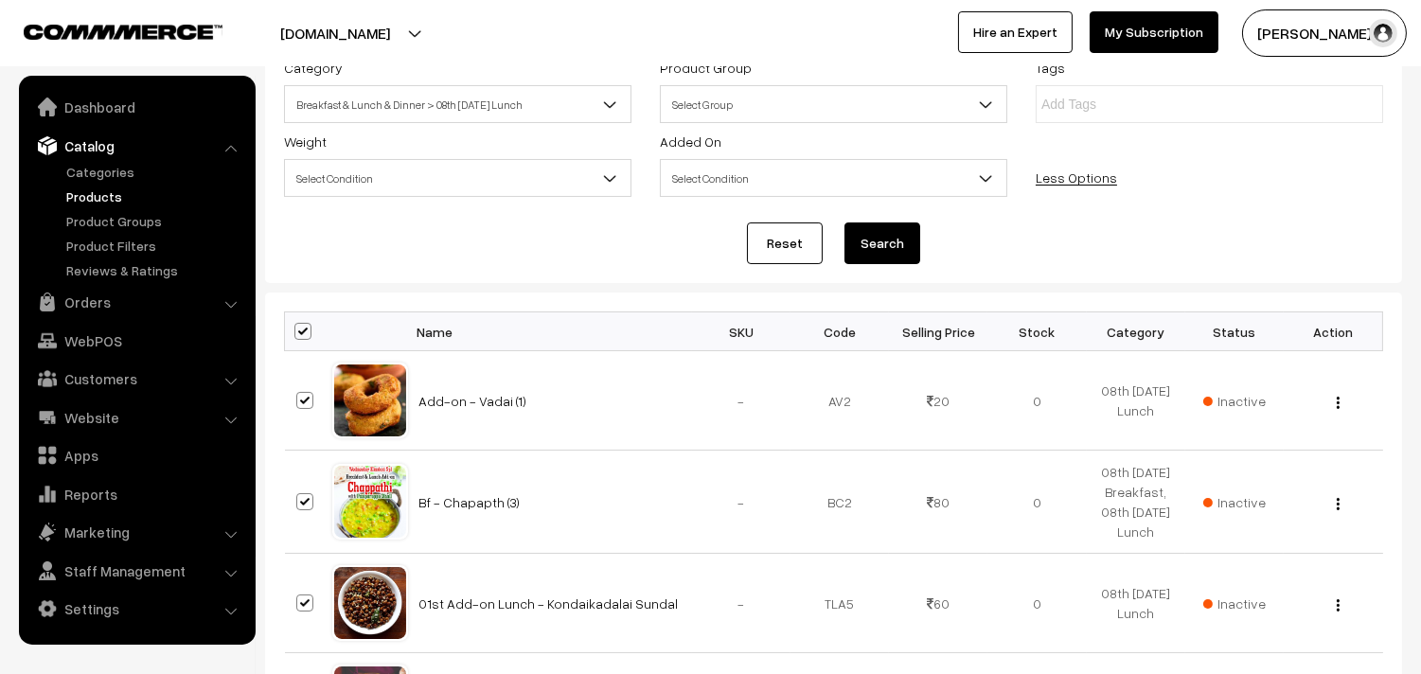
checkbox input "true"
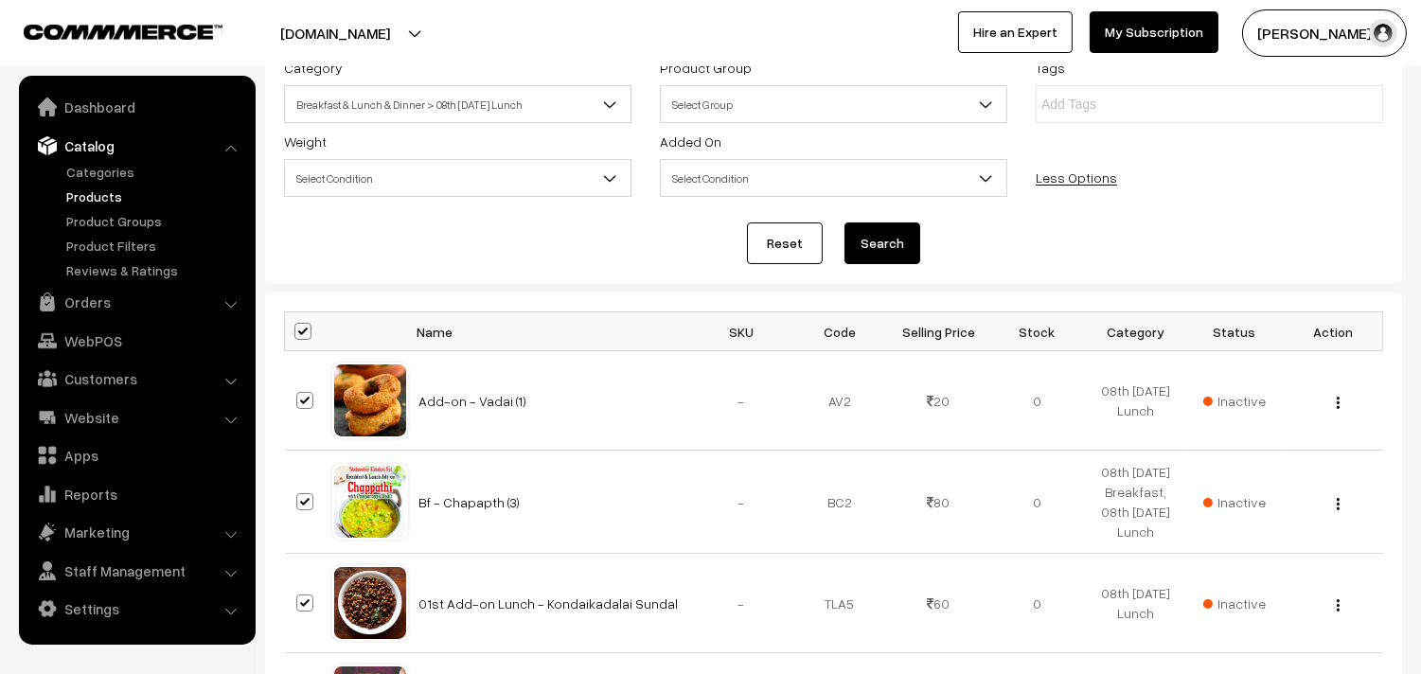
checkbox input "true"
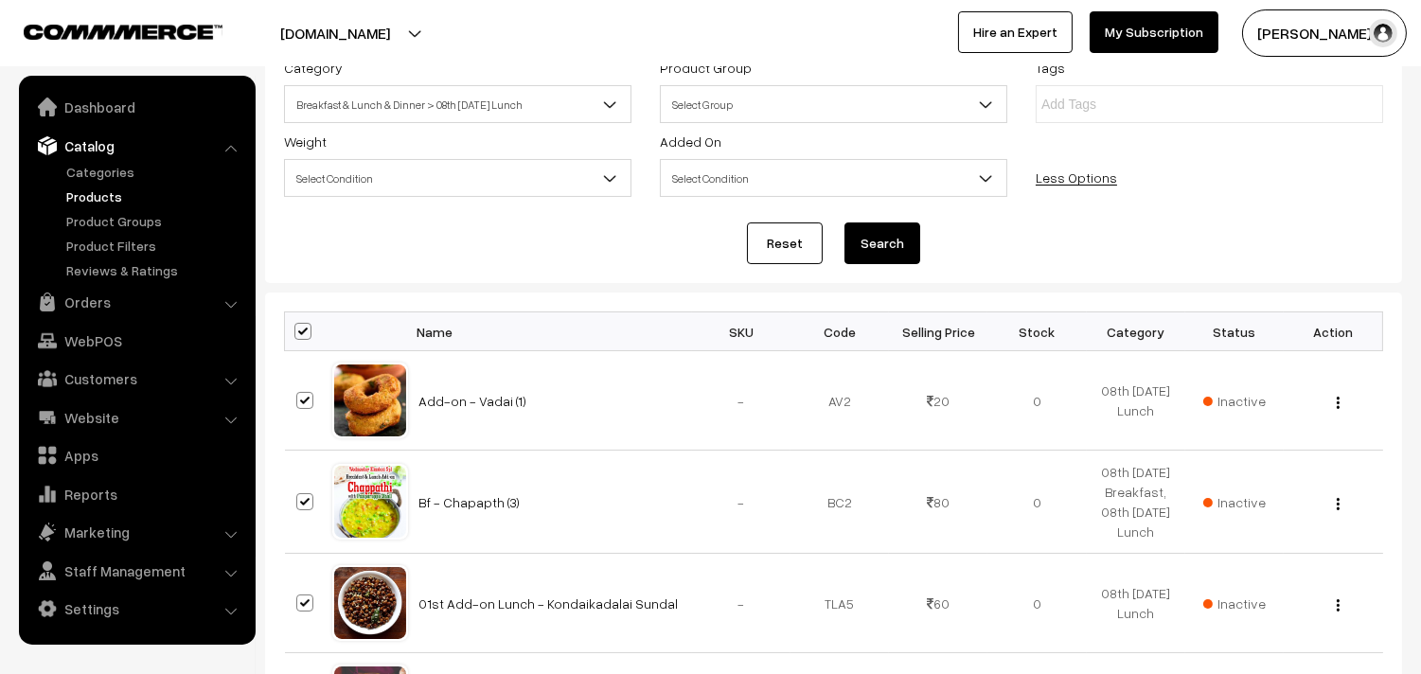
checkbox input "true"
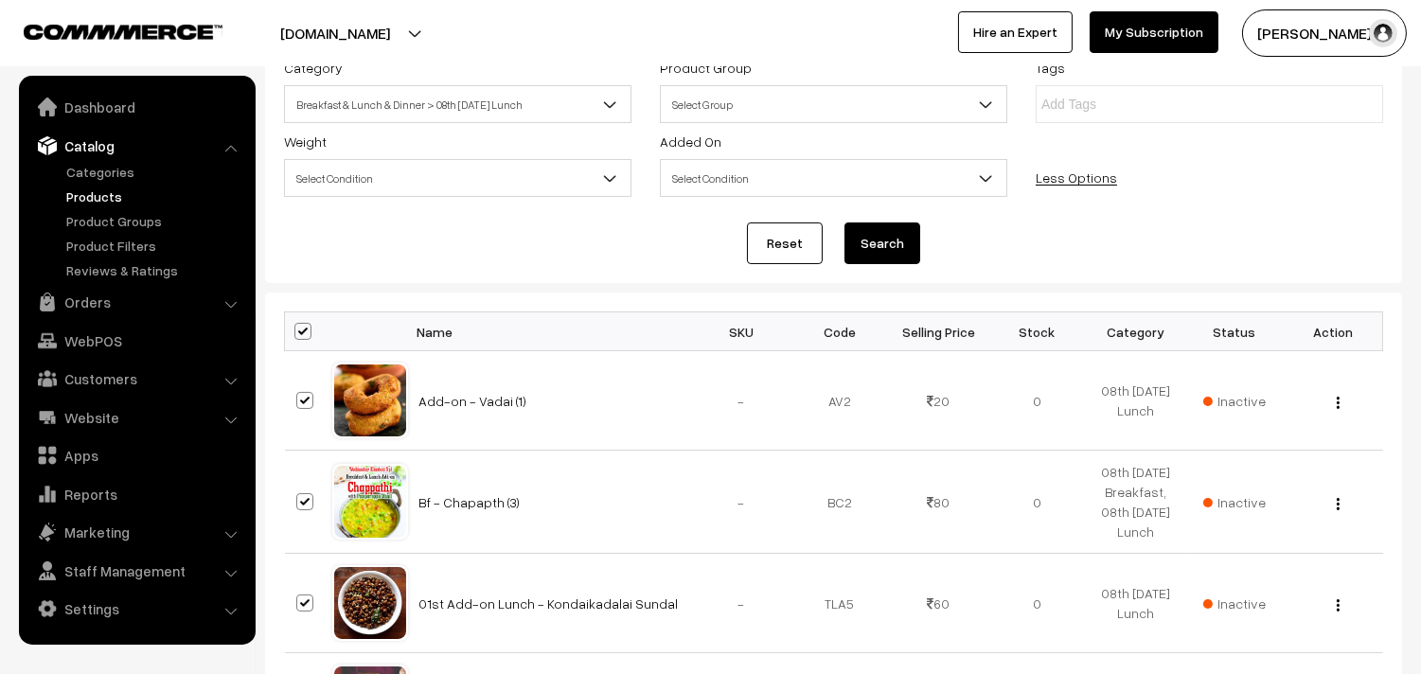
checkbox input "true"
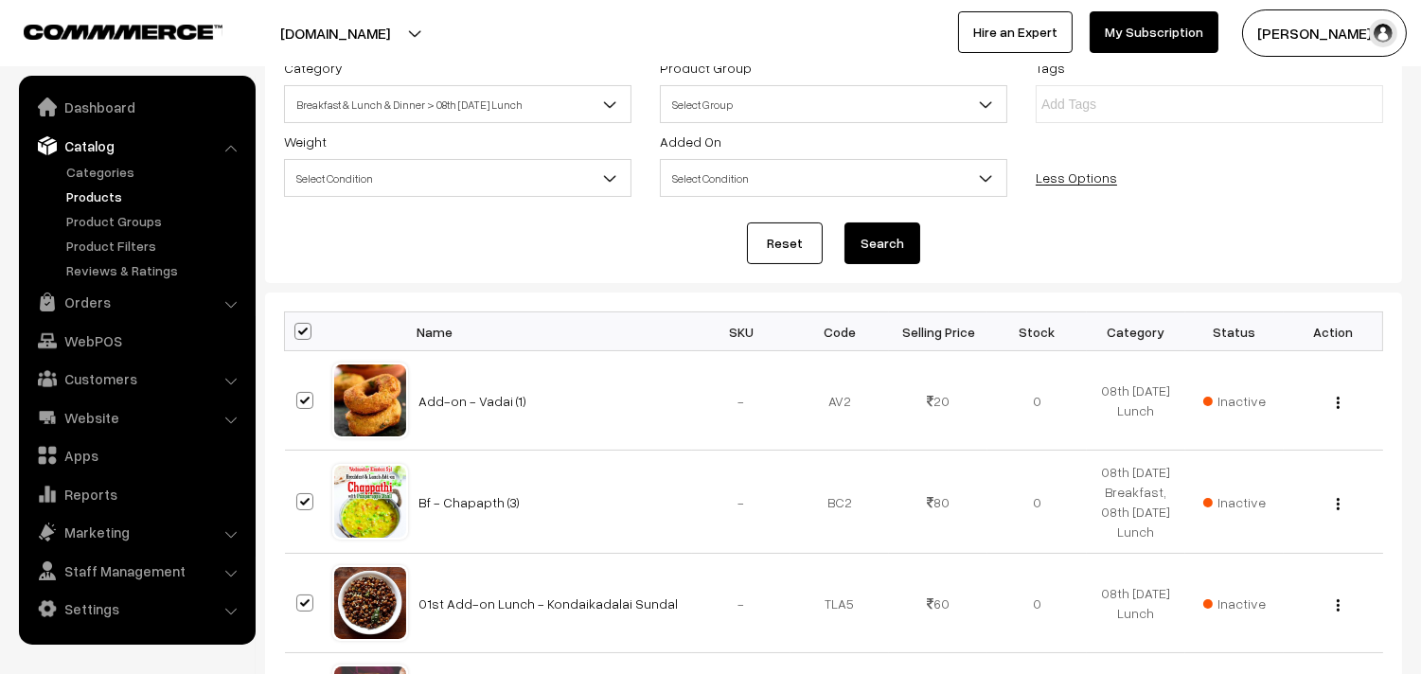
checkbox input "true"
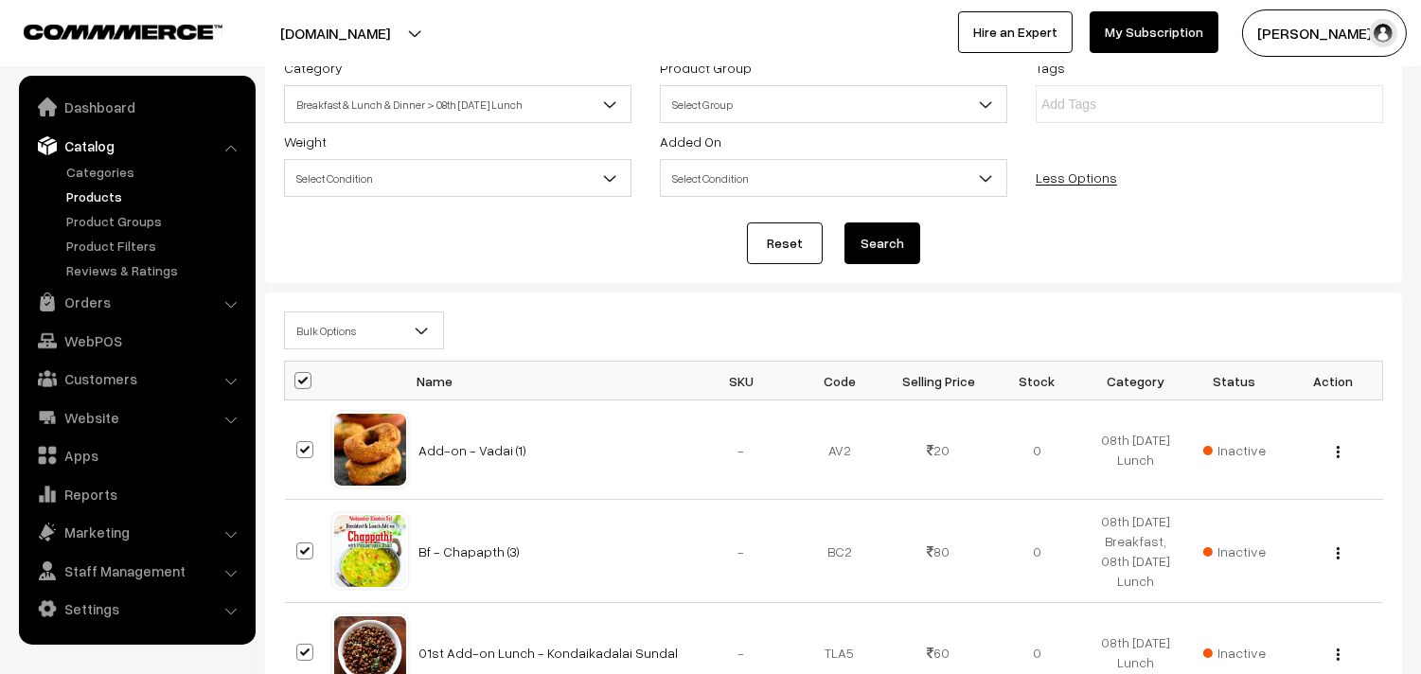
click at [330, 331] on span "Bulk Options" at bounding box center [364, 330] width 158 height 33
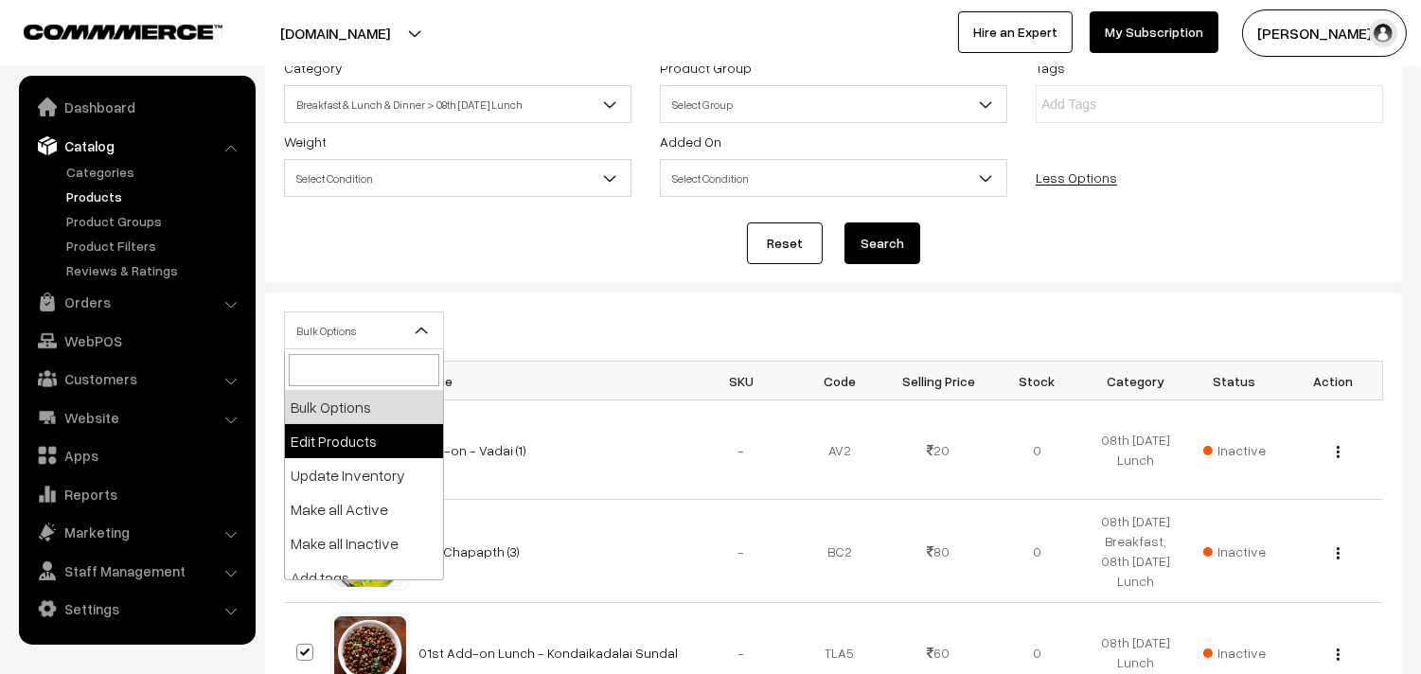
select select "editProduct"
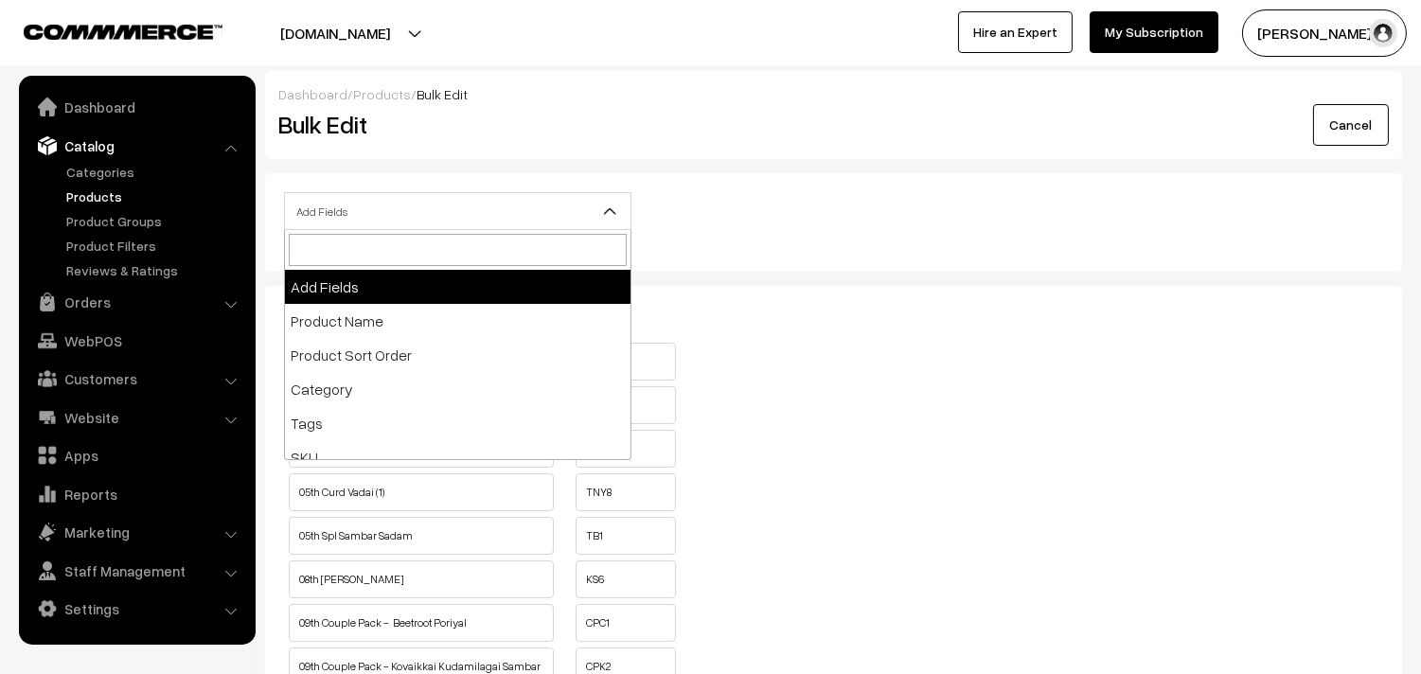
click at [396, 209] on span "Add Fields" at bounding box center [458, 211] width 346 height 33
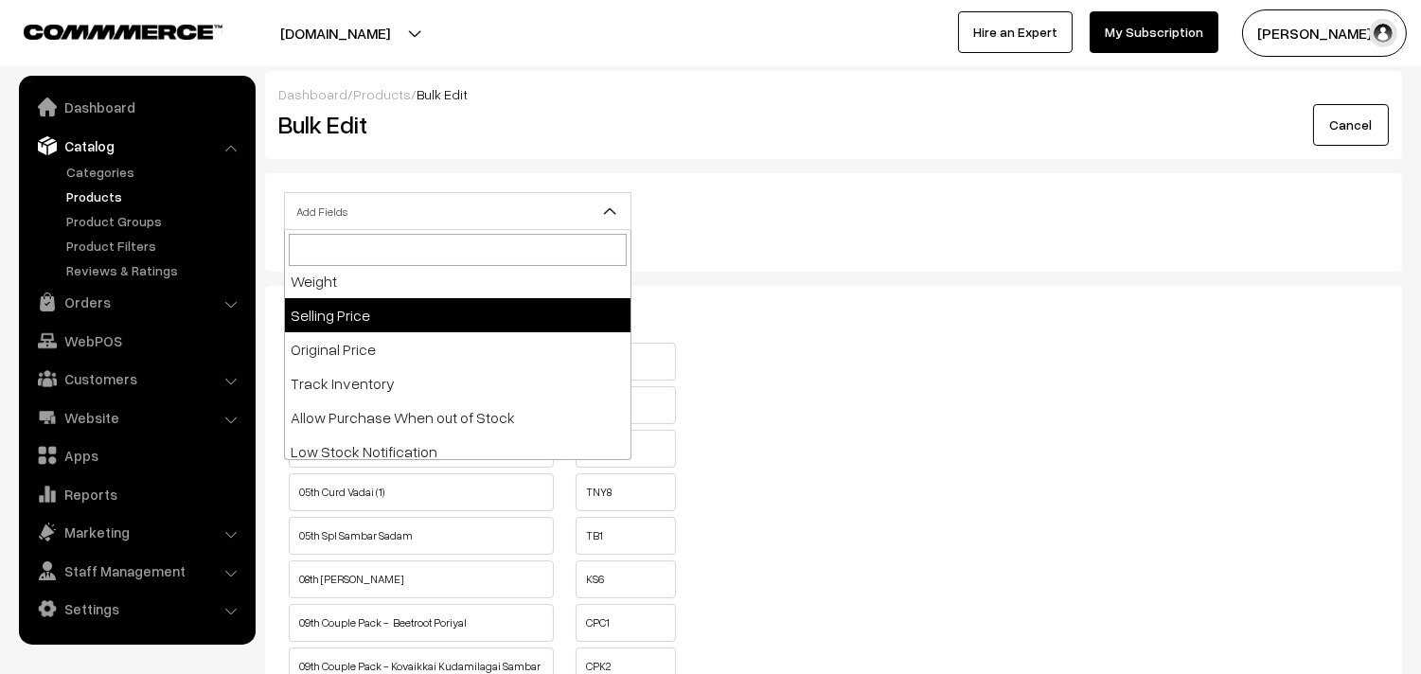
scroll to position [315, 0]
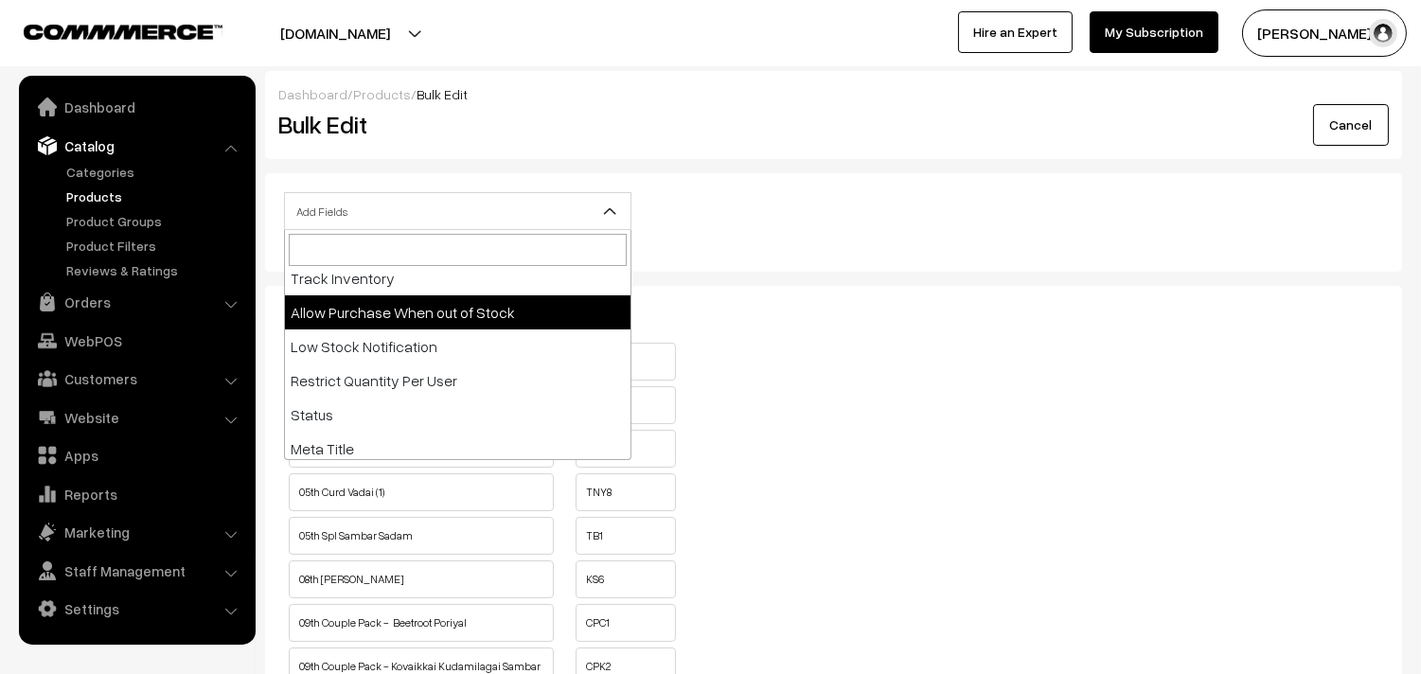
select select "allow-purchase"
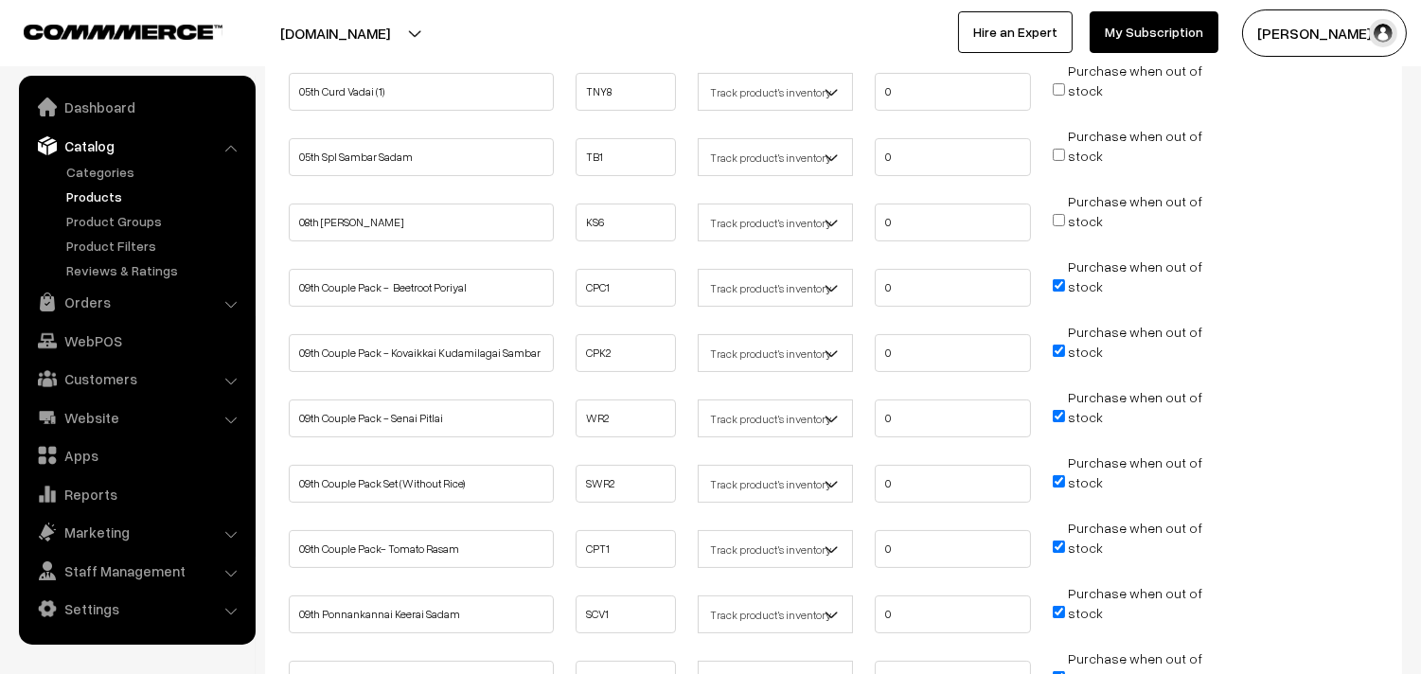
scroll to position [526, 0]
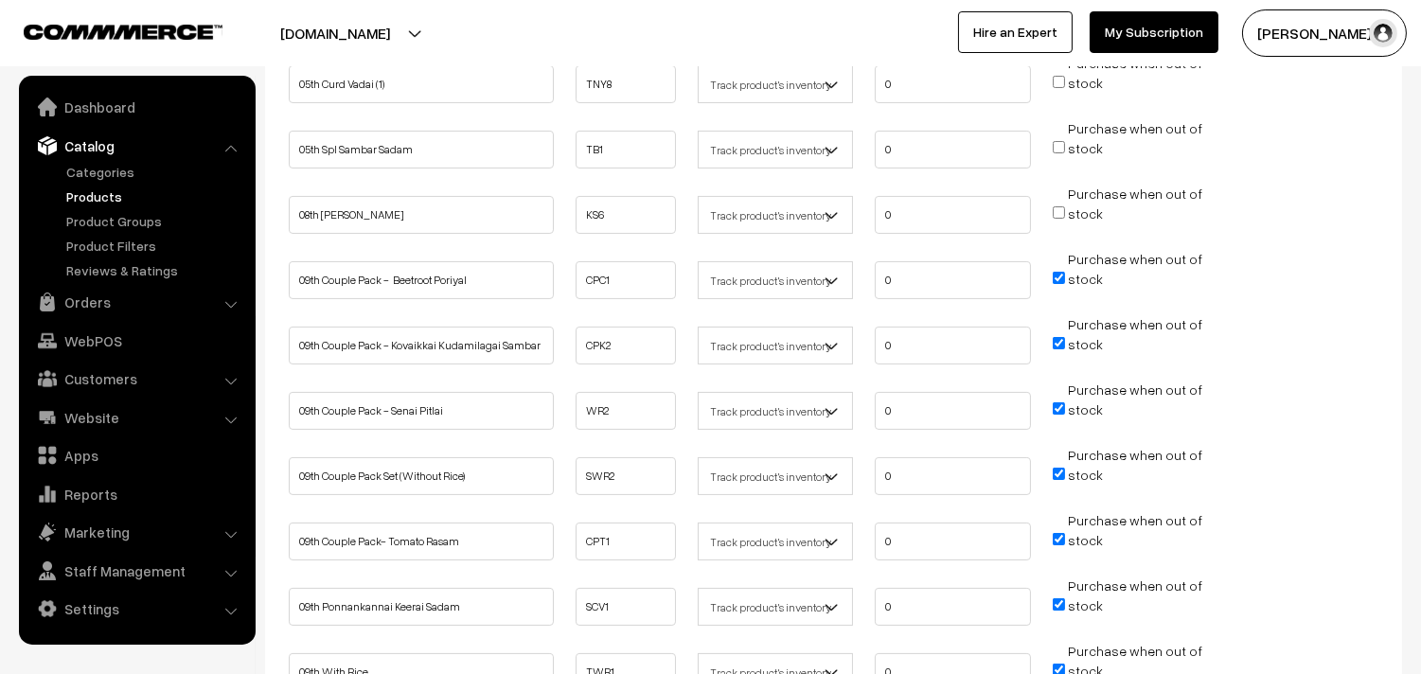
click at [1063, 273] on input "Purchase when out of stock" at bounding box center [1059, 278] width 12 height 12
checkbox input "false"
click at [1057, 338] on input "Purchase when out of stock" at bounding box center [1059, 343] width 12 height 12
checkbox input "false"
click at [1059, 402] on input "Purchase when out of stock" at bounding box center [1059, 408] width 12 height 12
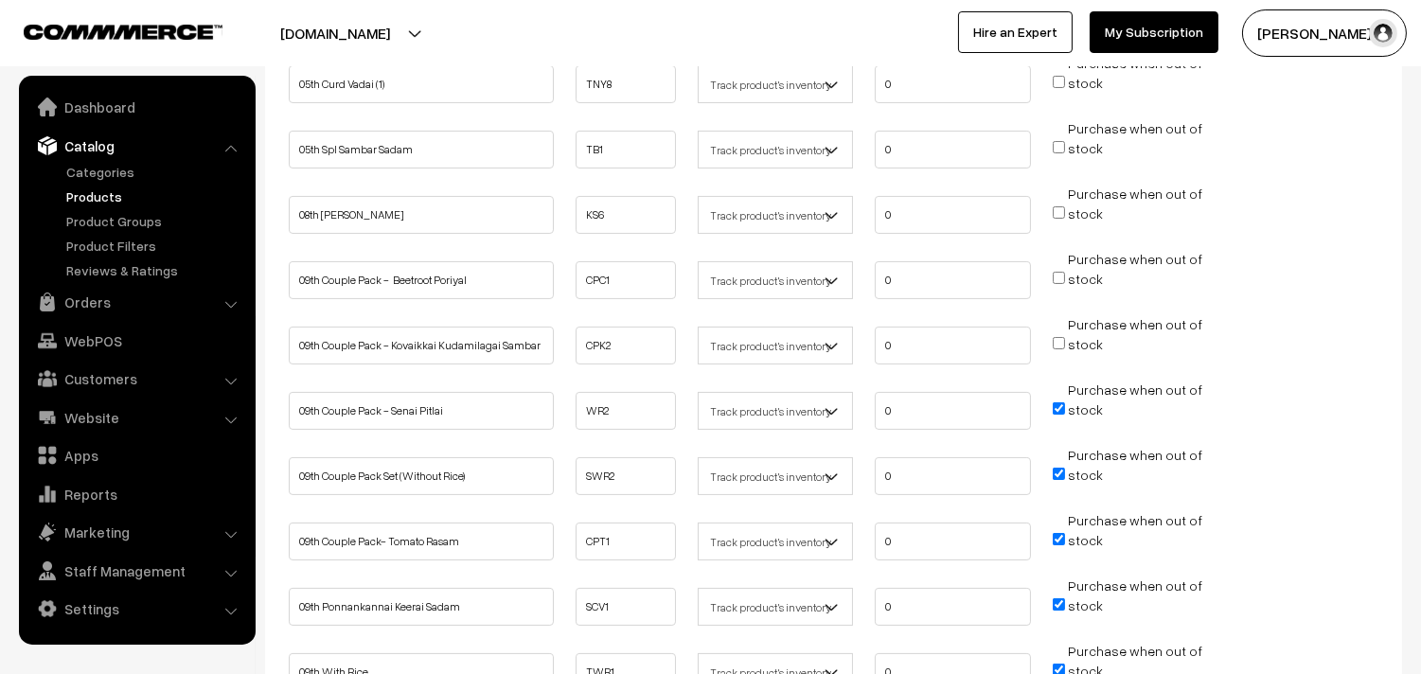
checkbox input "false"
click at [1063, 468] on input "Purchase when out of stock" at bounding box center [1059, 474] width 12 height 12
checkbox input "false"
click at [1058, 533] on input "Purchase when out of stock" at bounding box center [1059, 539] width 12 height 12
checkbox input "false"
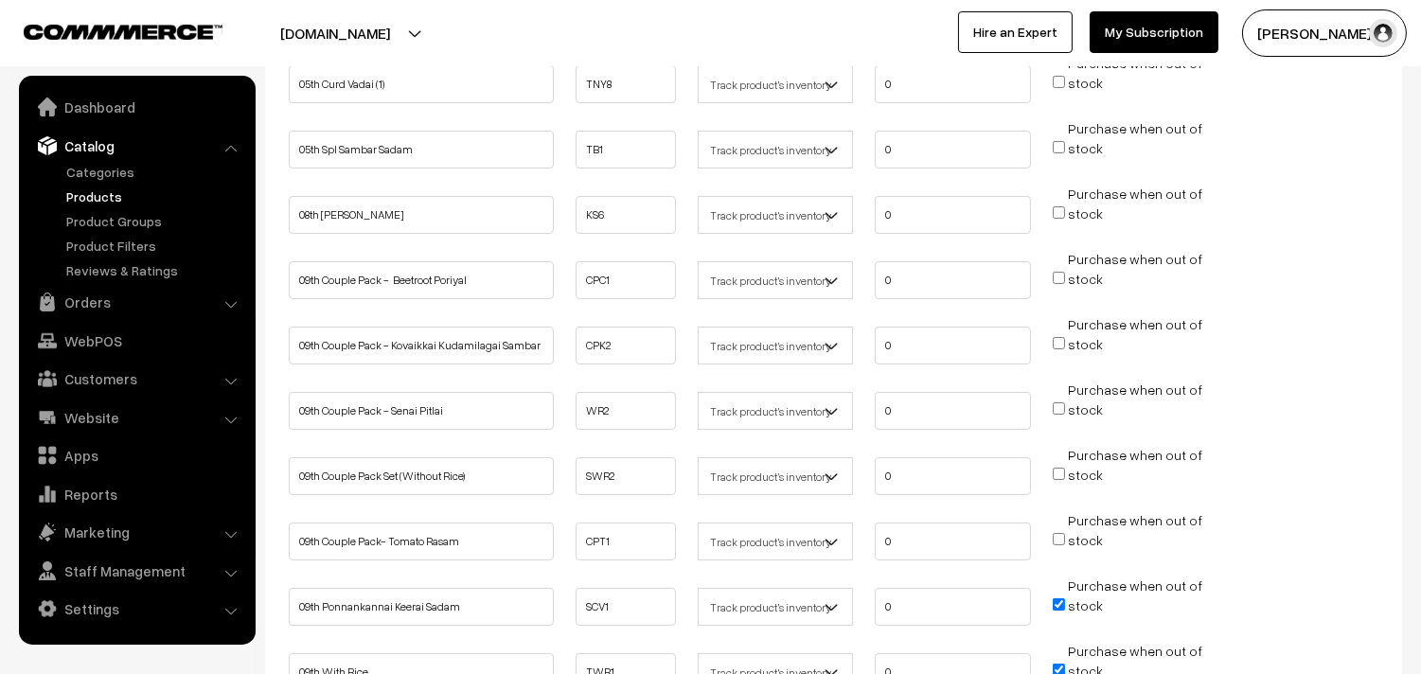
click at [1058, 599] on input "Purchase when out of stock" at bounding box center [1059, 605] width 12 height 12
checkbox input "false"
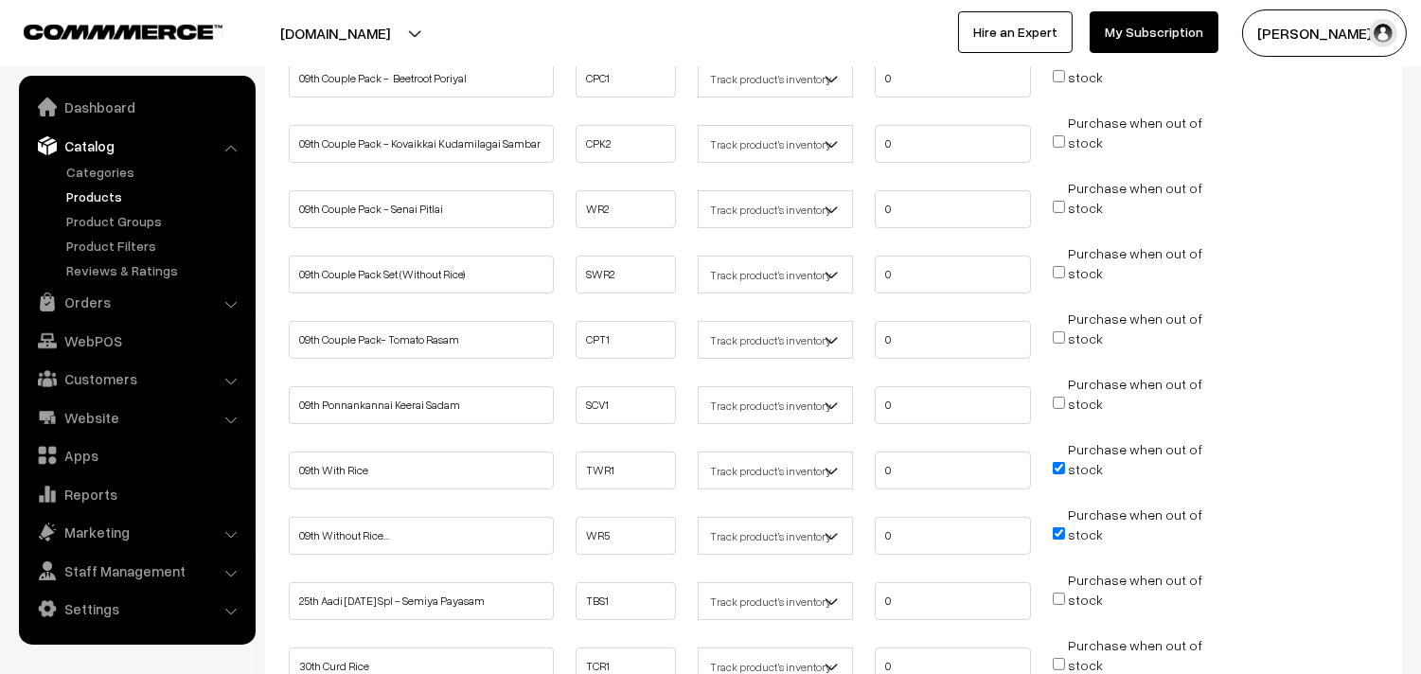
scroll to position [736, 0]
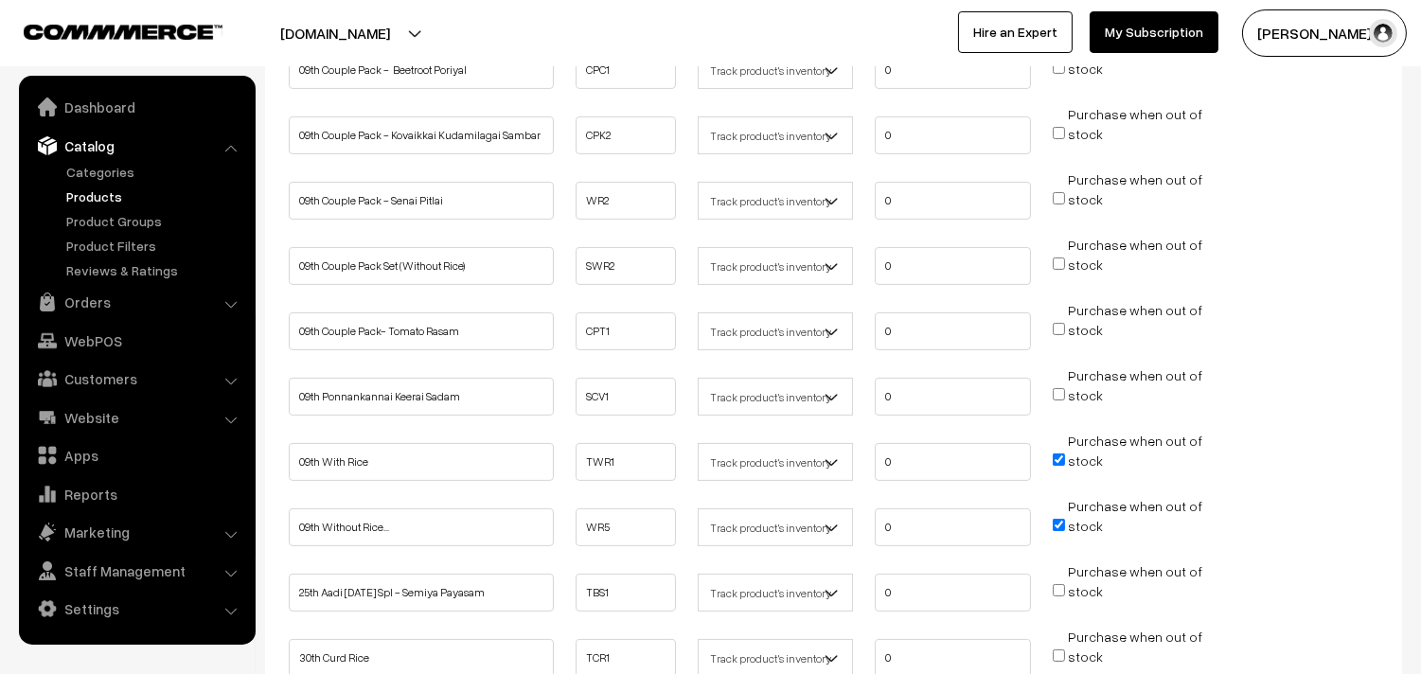
click at [1059, 454] on input "Purchase when out of stock" at bounding box center [1059, 460] width 12 height 12
checkbox input "false"
click at [1059, 519] on input "Purchase when out of stock" at bounding box center [1059, 525] width 12 height 12
checkbox input "false"
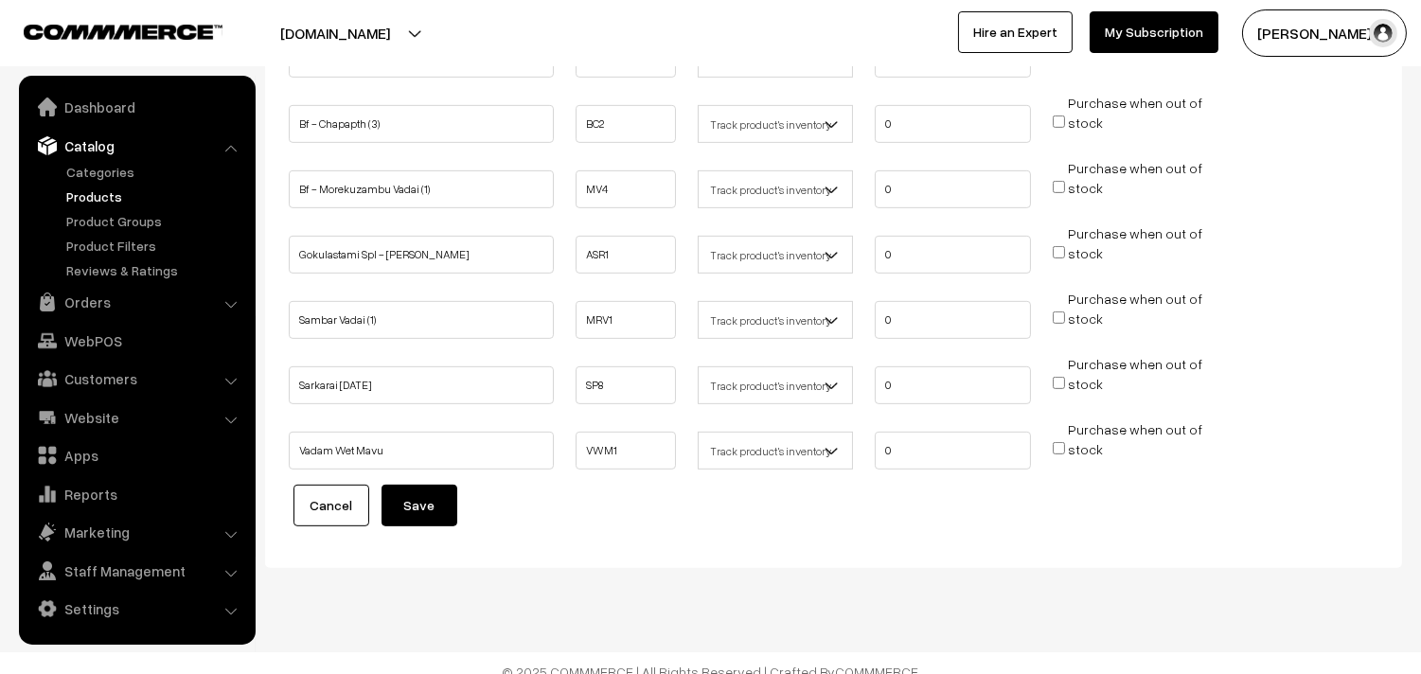
scroll to position [1537, 0]
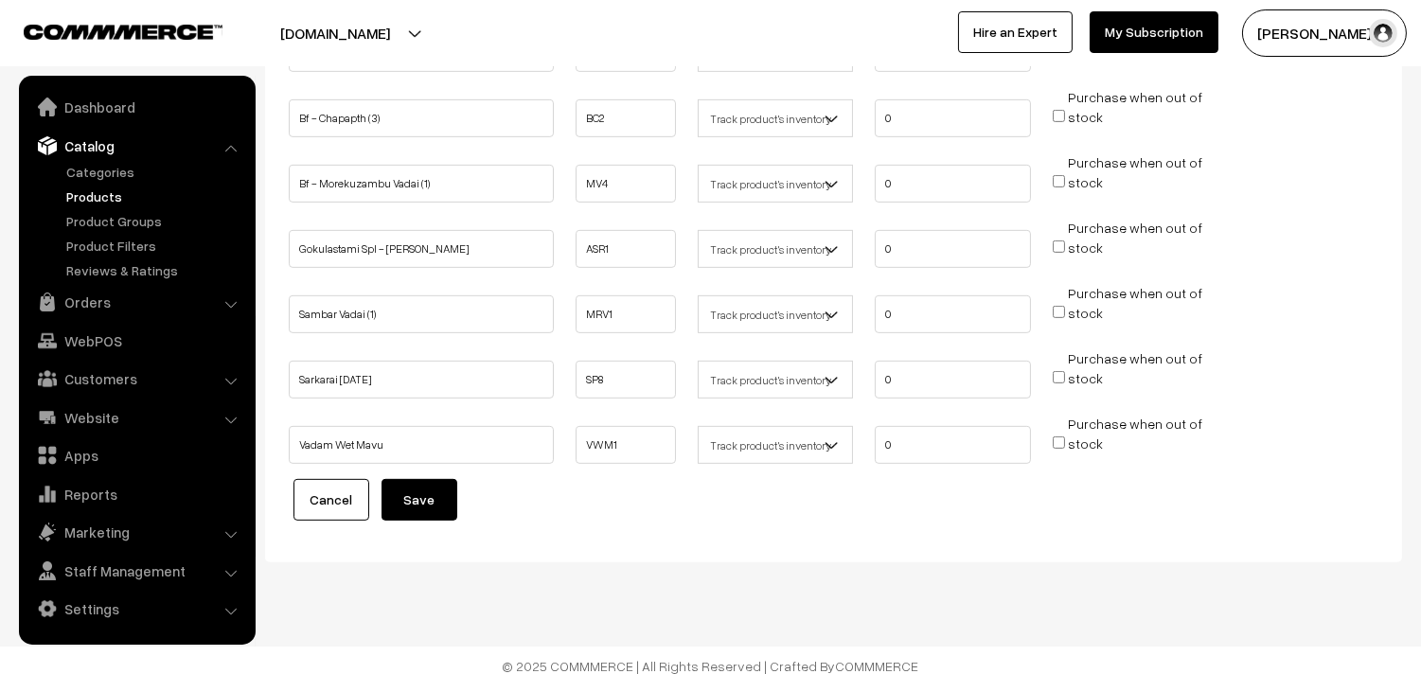
click at [431, 487] on button "Save" at bounding box center [420, 500] width 76 height 42
